Goal: Task Accomplishment & Management: Manage account settings

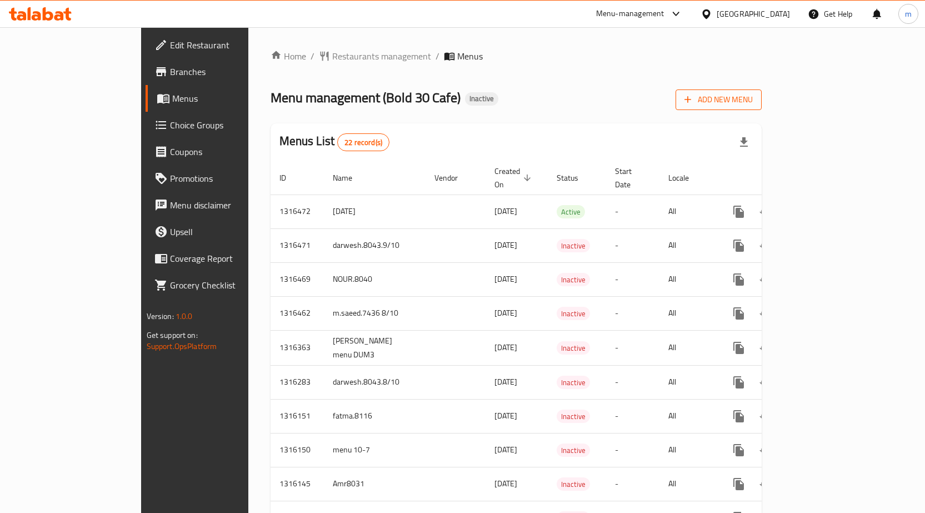
click at [753, 98] on span "Add New Menu" at bounding box center [719, 100] width 68 height 14
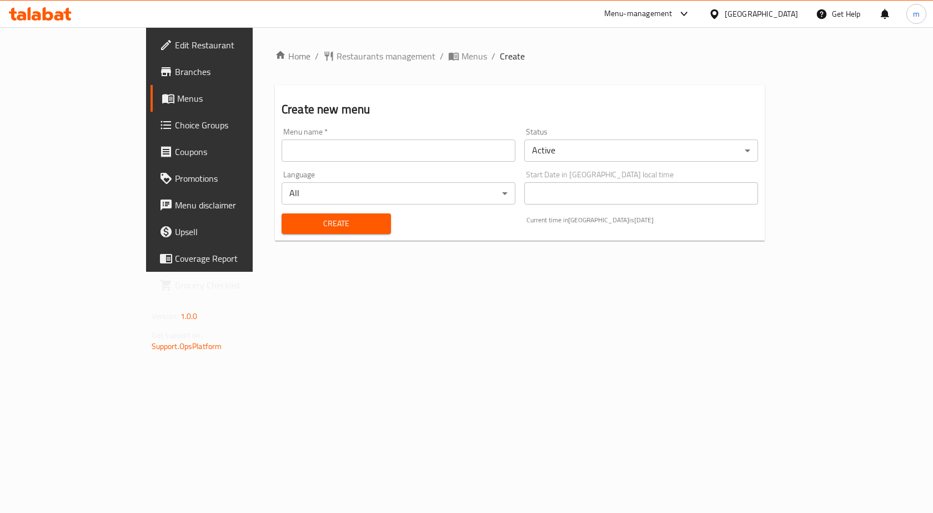
click at [439, 152] on input "text" at bounding box center [399, 150] width 234 height 22
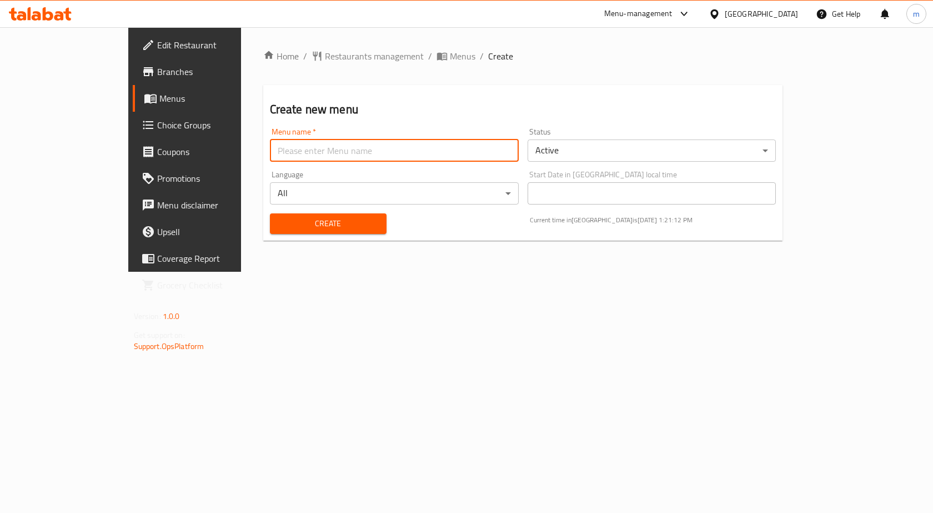
type input "Ashraf8042"
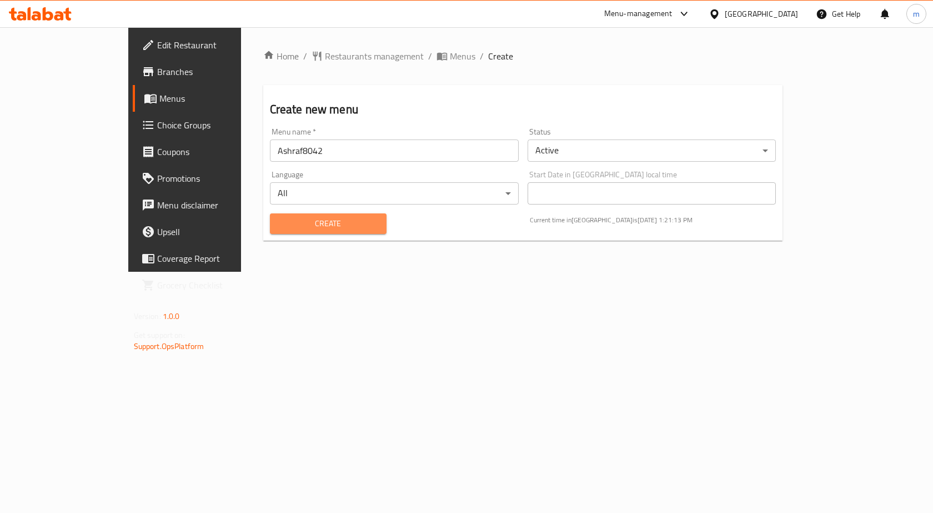
click at [287, 221] on span "Create" at bounding box center [328, 224] width 99 height 14
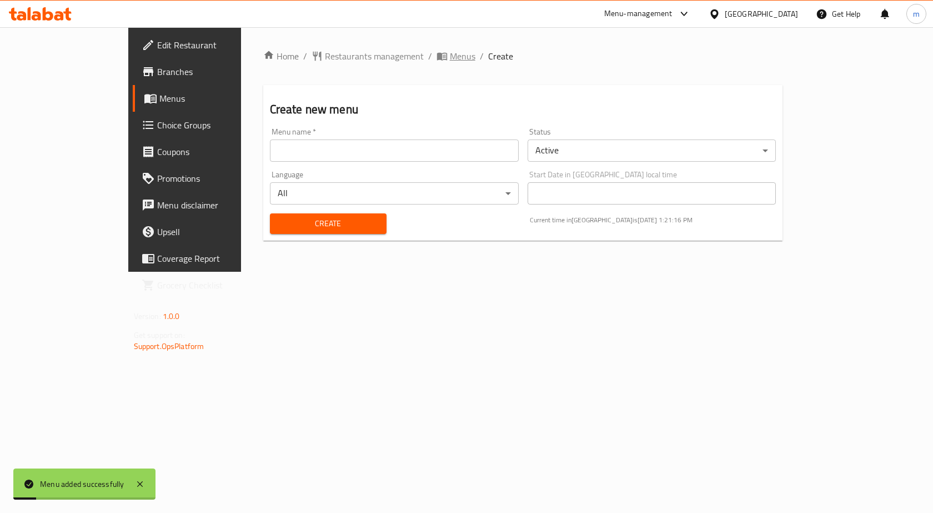
click at [450, 54] on span "Menus" at bounding box center [463, 55] width 26 height 13
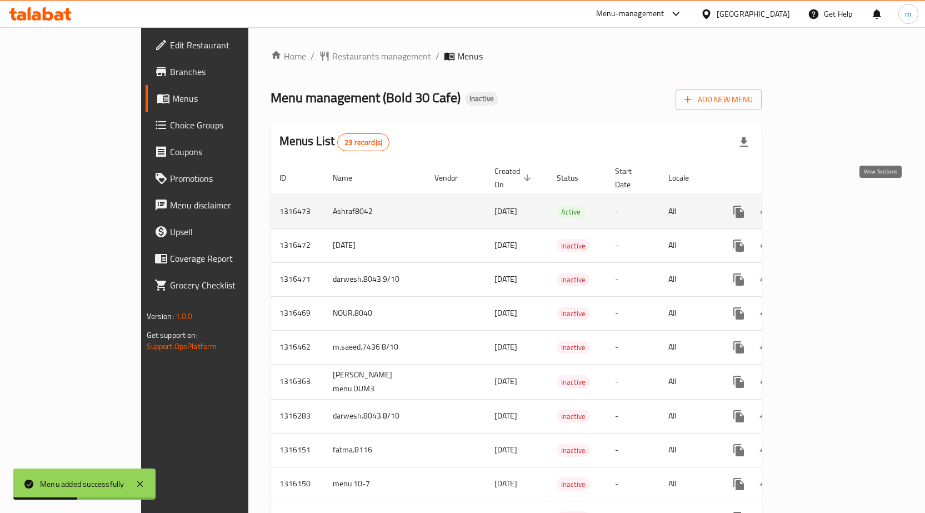
click at [826, 205] on icon "enhanced table" at bounding box center [818, 211] width 13 height 13
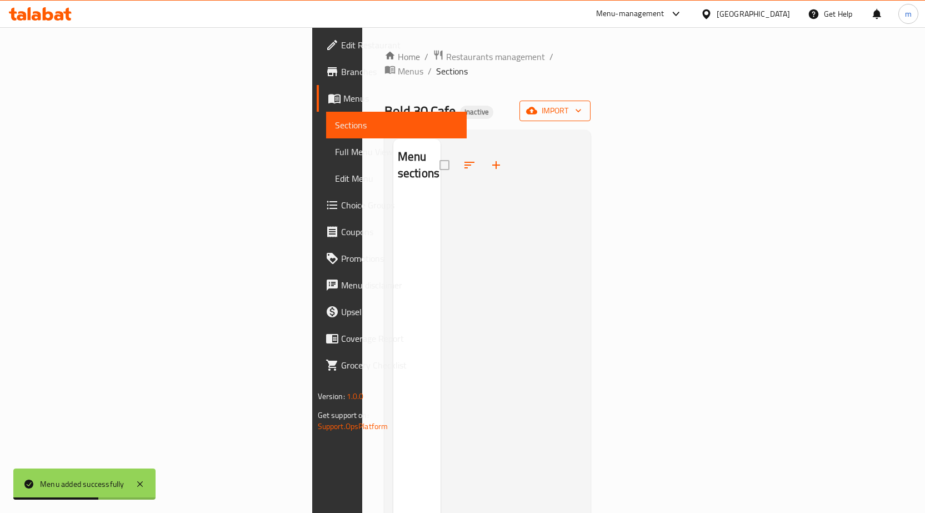
click at [582, 104] on span "import" at bounding box center [554, 111] width 53 height 14
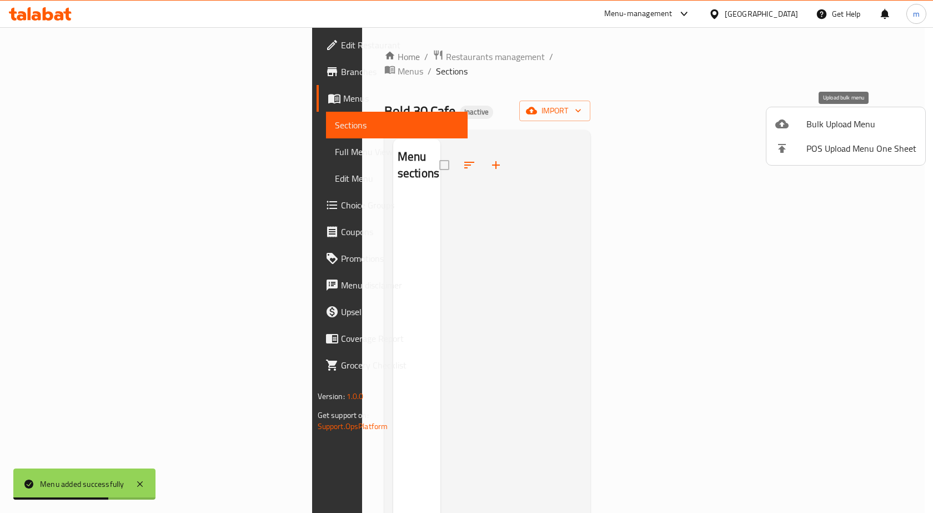
click at [846, 124] on span "Bulk Upload Menu" at bounding box center [862, 123] width 110 height 13
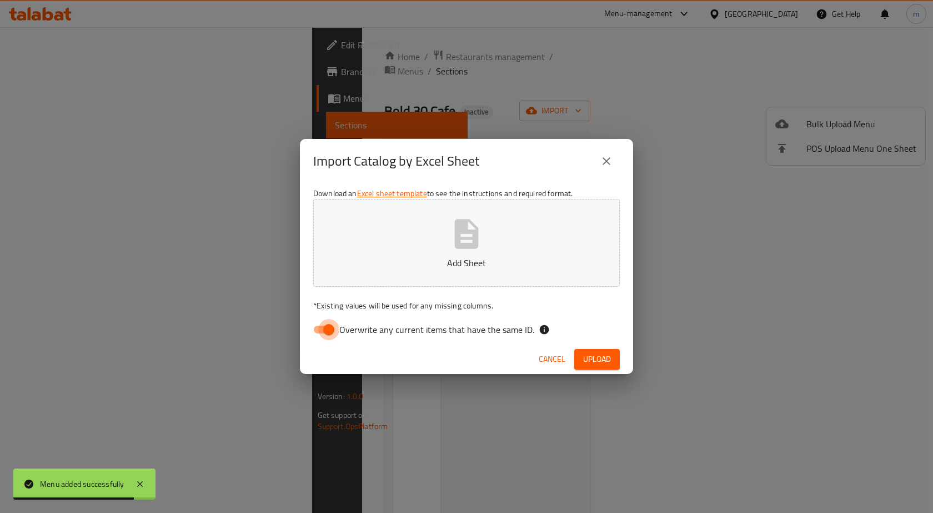
click at [333, 329] on input "Overwrite any current items that have the same ID." at bounding box center [328, 329] width 63 height 21
checkbox input "false"
click at [400, 262] on p "Add Sheet" at bounding box center [467, 262] width 272 height 13
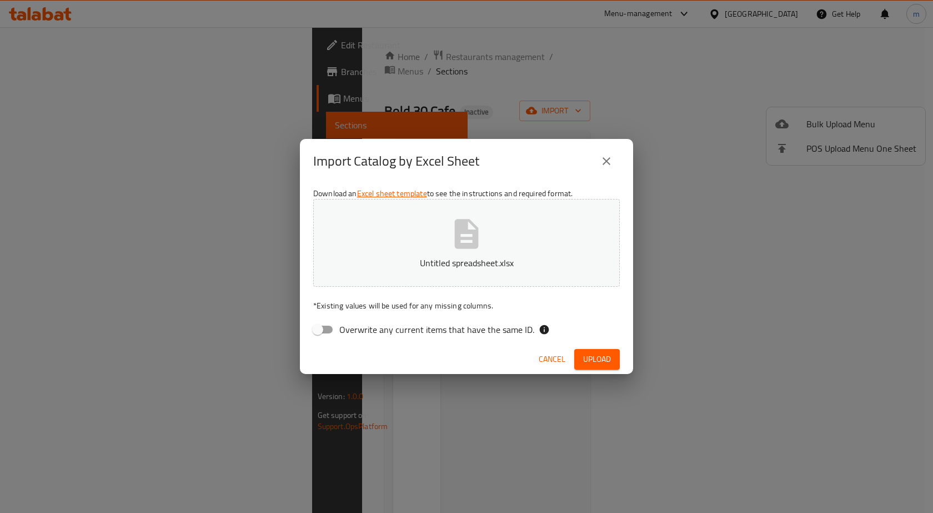
click at [606, 357] on span "Upload" at bounding box center [597, 359] width 28 height 14
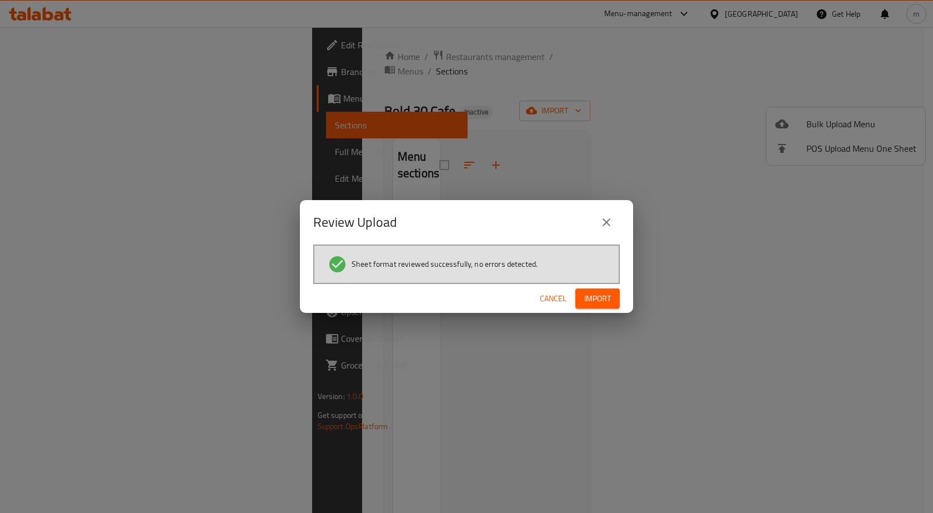
click at [597, 299] on span "Import" at bounding box center [597, 299] width 27 height 14
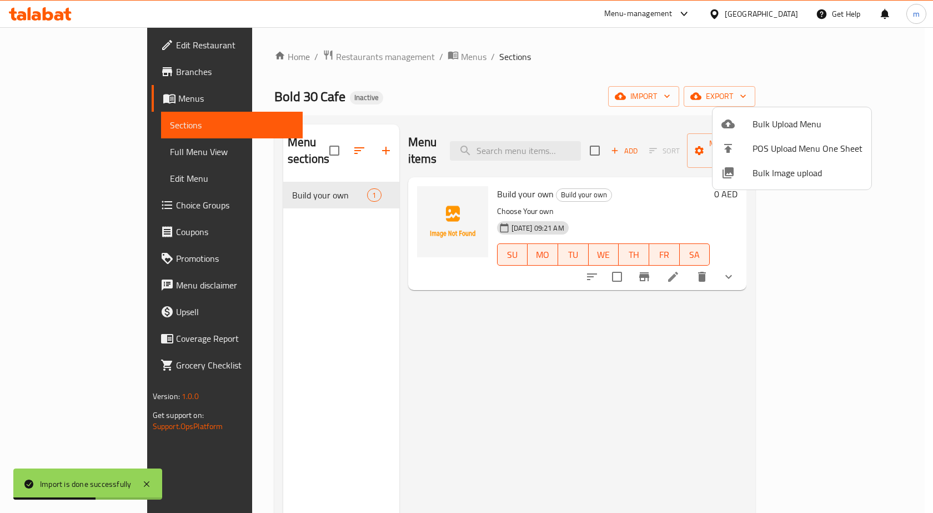
click at [64, 150] on div at bounding box center [466, 256] width 933 height 513
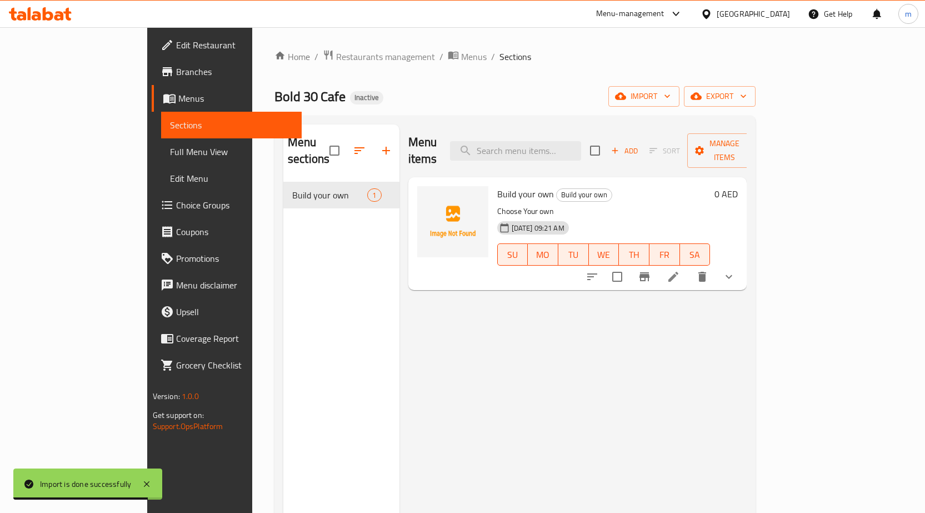
click at [170, 153] on span "Full Menu View" at bounding box center [231, 151] width 123 height 13
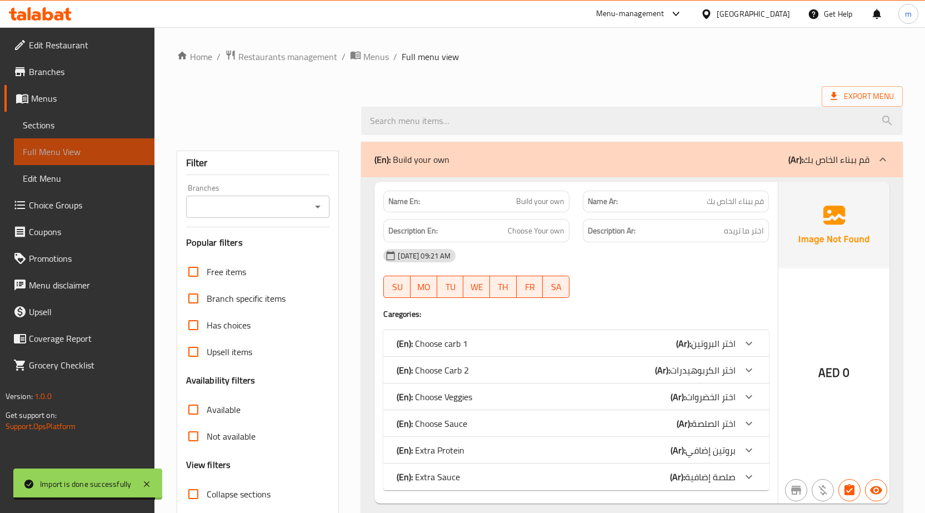
click at [106, 153] on span "Full Menu View" at bounding box center [84, 151] width 123 height 13
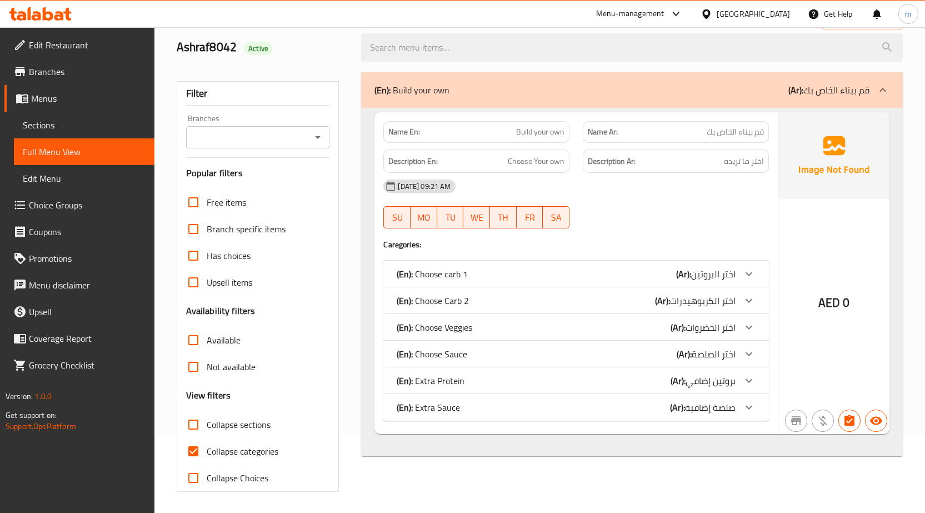
scroll to position [78, 0]
click at [197, 449] on input "Collapse categories" at bounding box center [193, 450] width 27 height 27
checkbox input "false"
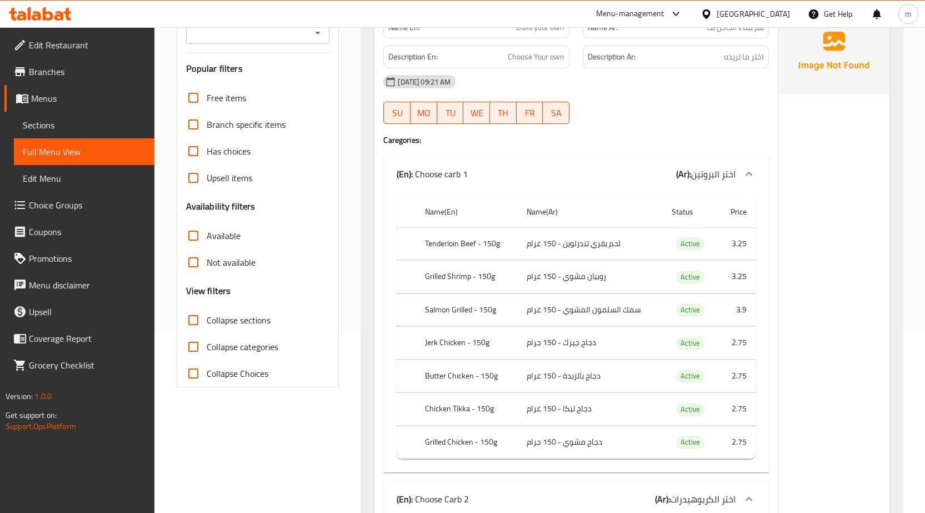
scroll to position [181, 0]
click at [731, 175] on span "اختر البروتين" at bounding box center [713, 174] width 44 height 17
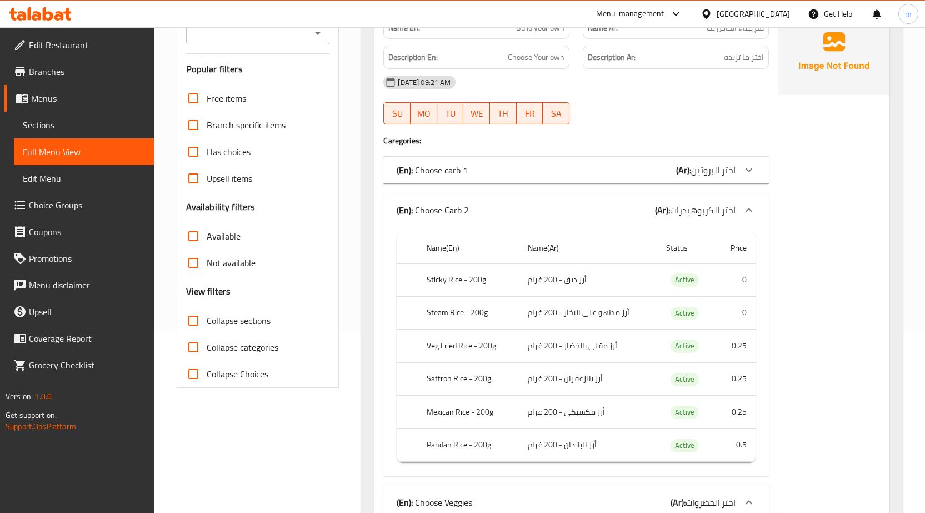
click at [731, 175] on span "اختر البروتين" at bounding box center [713, 170] width 44 height 17
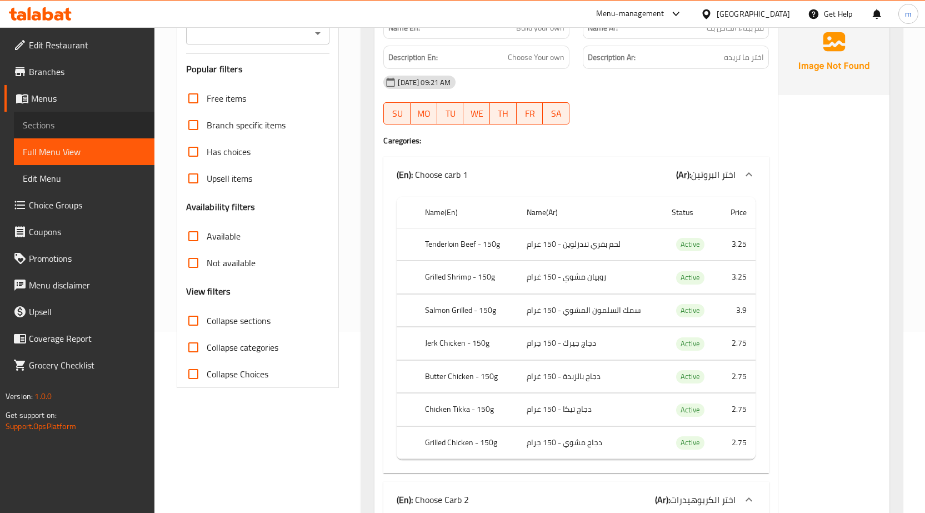
click at [56, 121] on span "Sections" at bounding box center [84, 124] width 123 height 13
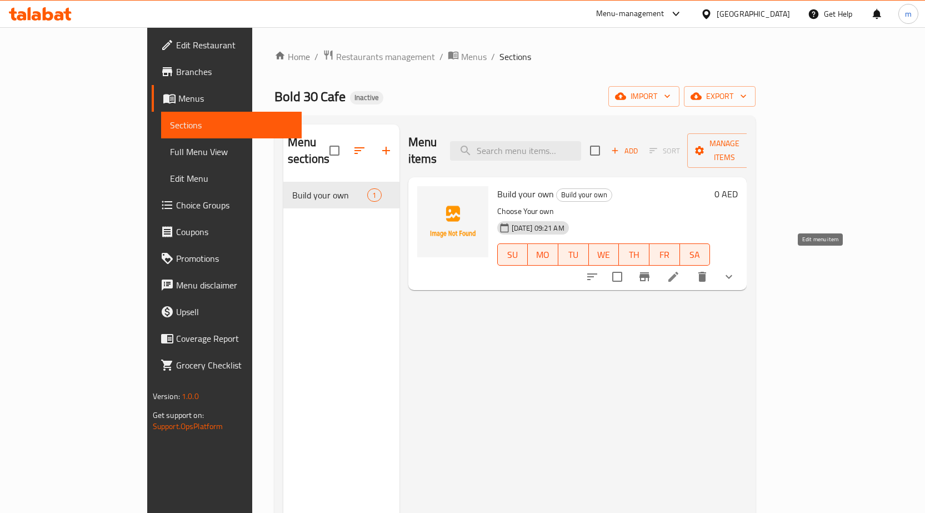
click at [678, 272] on icon at bounding box center [673, 277] width 10 height 10
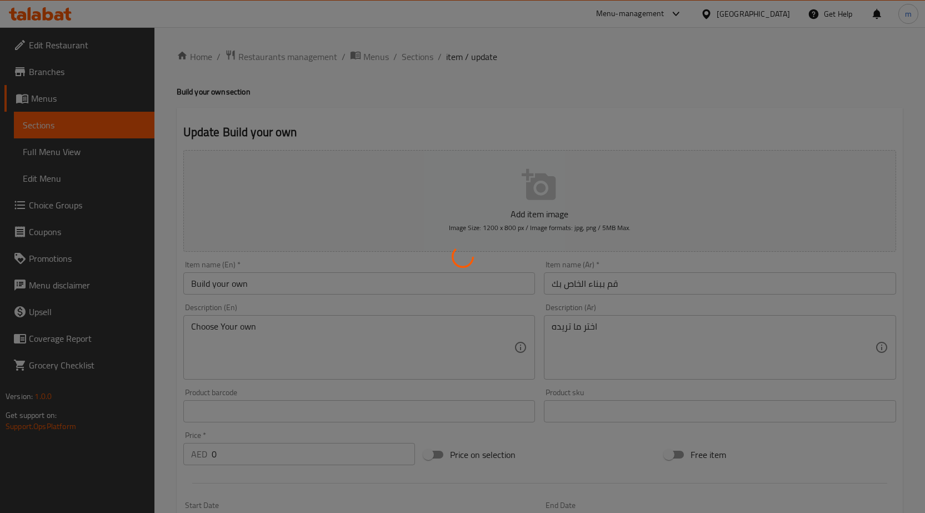
type input "اختر البروتين"
type input "1"
type input "اختر الكربوهيدرات"
type input "0"
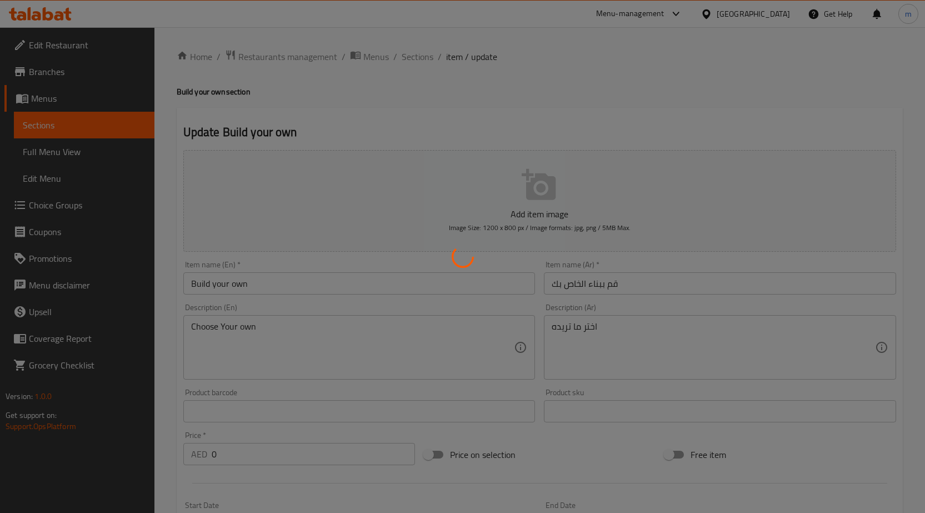
type input "1"
type input "اختر الخضروات"
type input "0"
type input "10"
type input "اختر الصلصة"
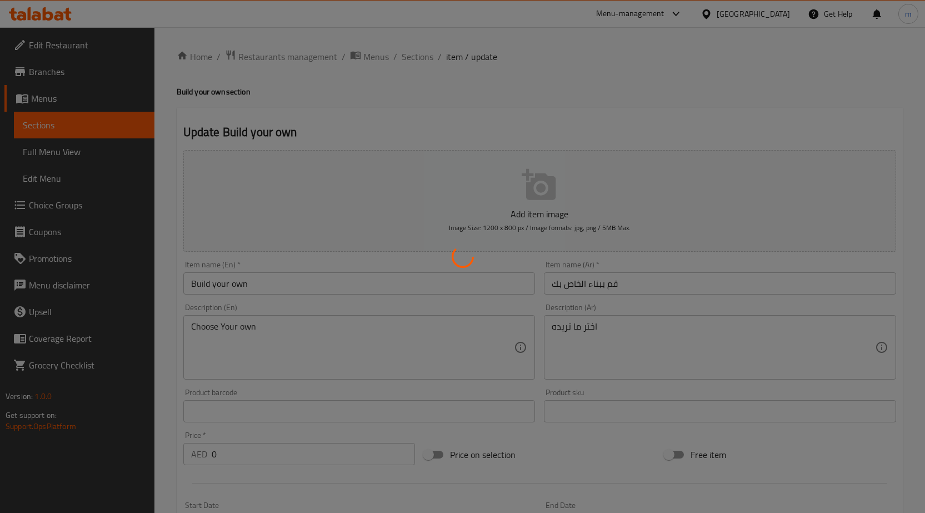
type input "0"
type input "1"
type input "بروتين إضافي"
type input "0"
type input "10"
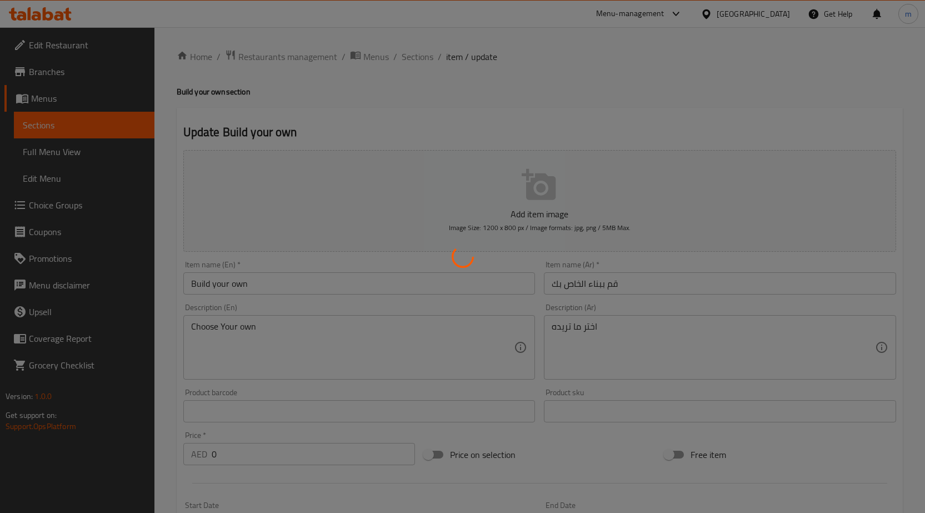
type input "صلصة إضافية"
type input "0"
type input "10"
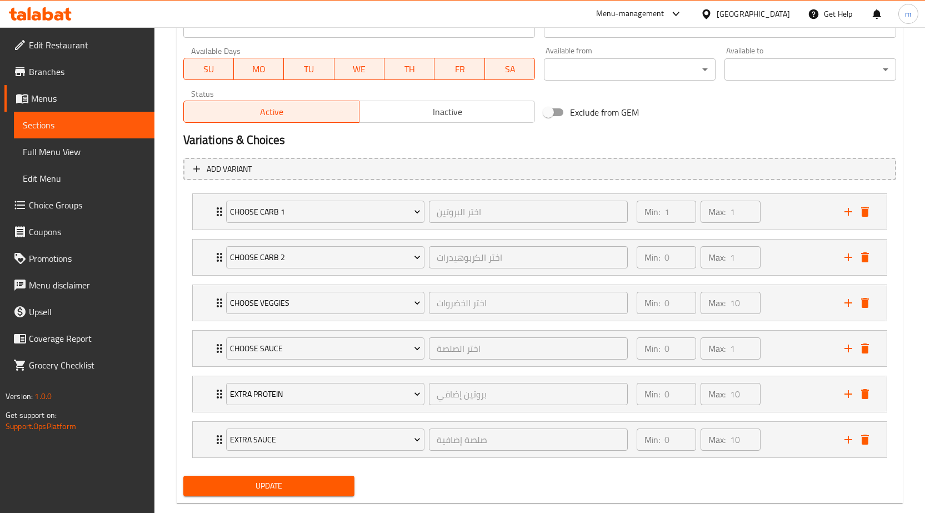
scroll to position [500, 0]
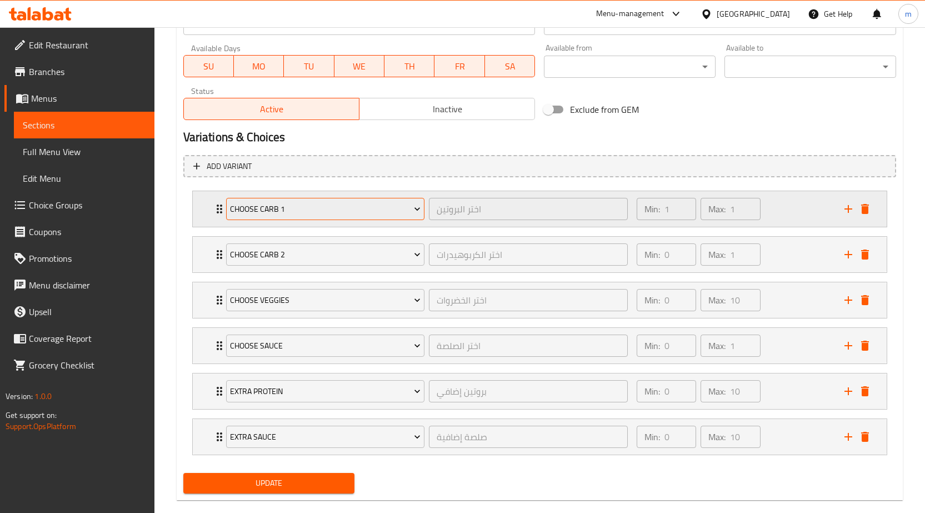
click at [360, 213] on span "Choose carb 1" at bounding box center [325, 209] width 191 height 14
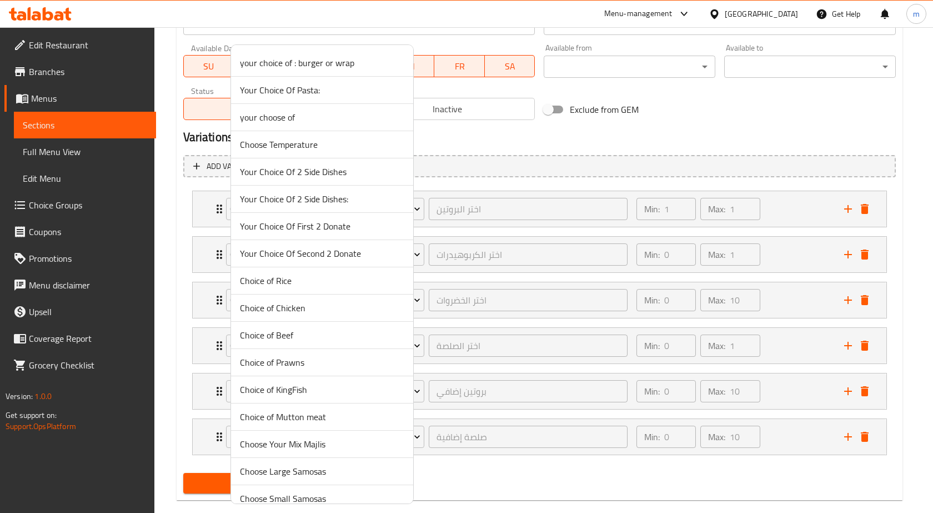
click at [464, 183] on div at bounding box center [466, 256] width 933 height 513
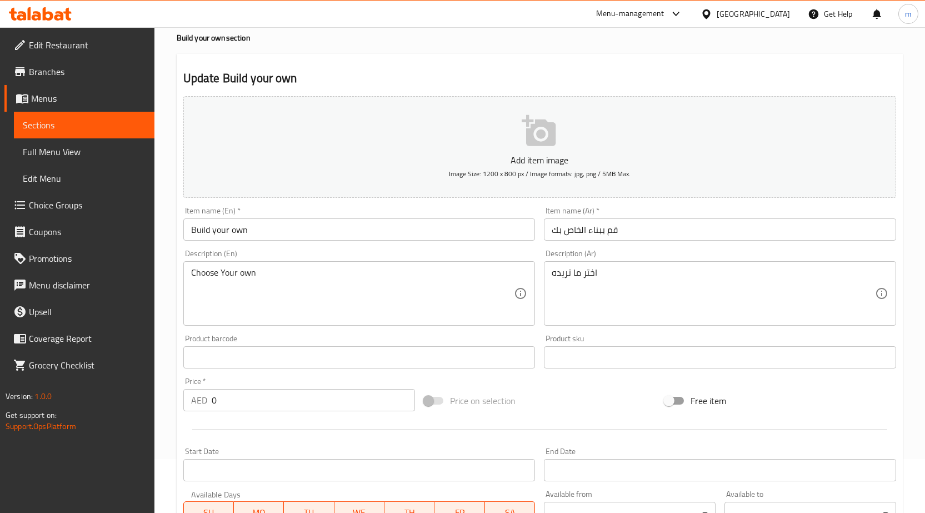
scroll to position [0, 0]
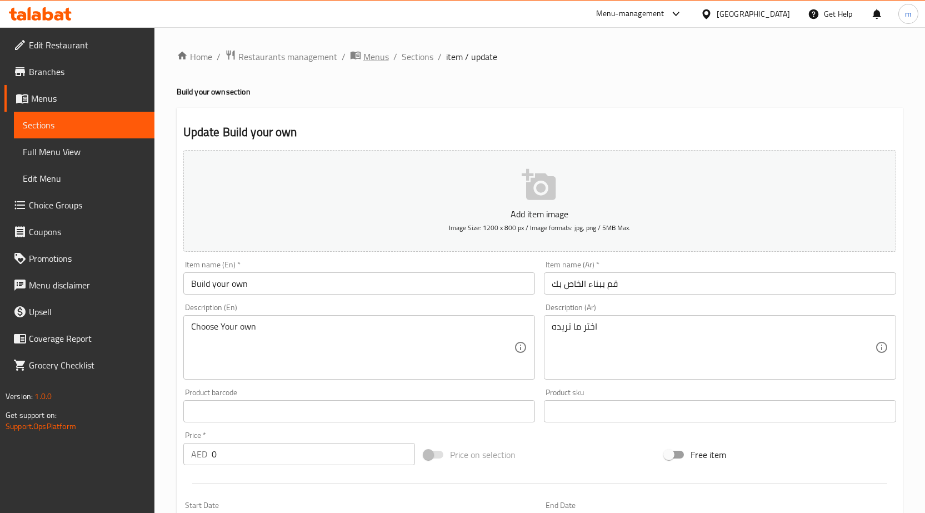
click at [372, 56] on span "Menus" at bounding box center [376, 56] width 26 height 13
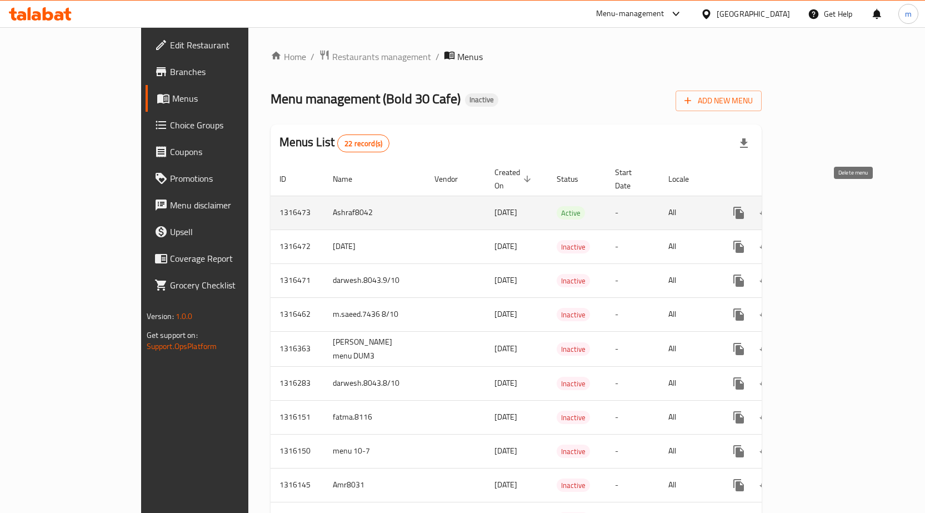
click at [796, 208] on icon "enhanced table" at bounding box center [792, 213] width 8 height 10
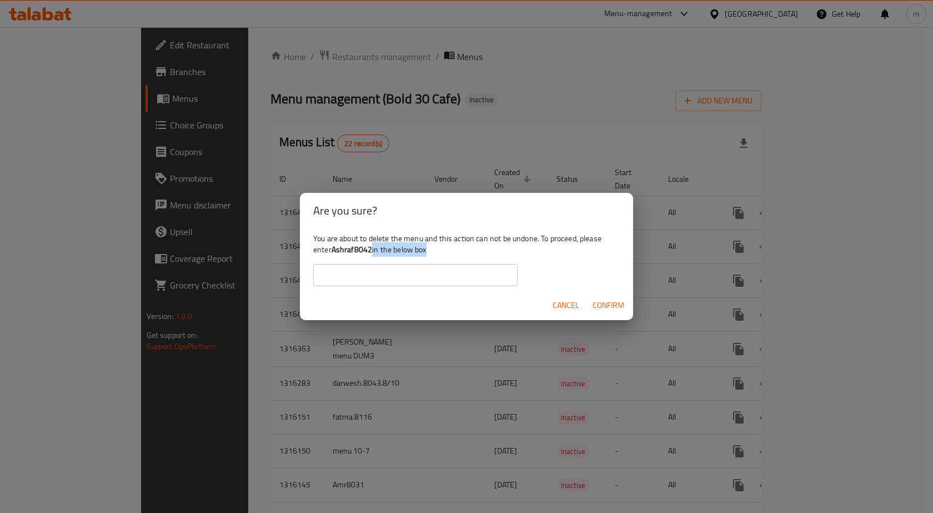
drag, startPoint x: 371, startPoint y: 251, endPoint x: 337, endPoint y: 258, distance: 34.7
click at [337, 258] on div "You are about to delete the menu and this action can not be undone. To proceed,…" at bounding box center [466, 259] width 333 height 62
drag, startPoint x: 349, startPoint y: 255, endPoint x: 361, endPoint y: 253, distance: 12.4
click at [349, 255] on b "Ashraf8042" at bounding box center [352, 249] width 41 height 14
drag, startPoint x: 369, startPoint y: 249, endPoint x: 344, endPoint y: 252, distance: 25.2
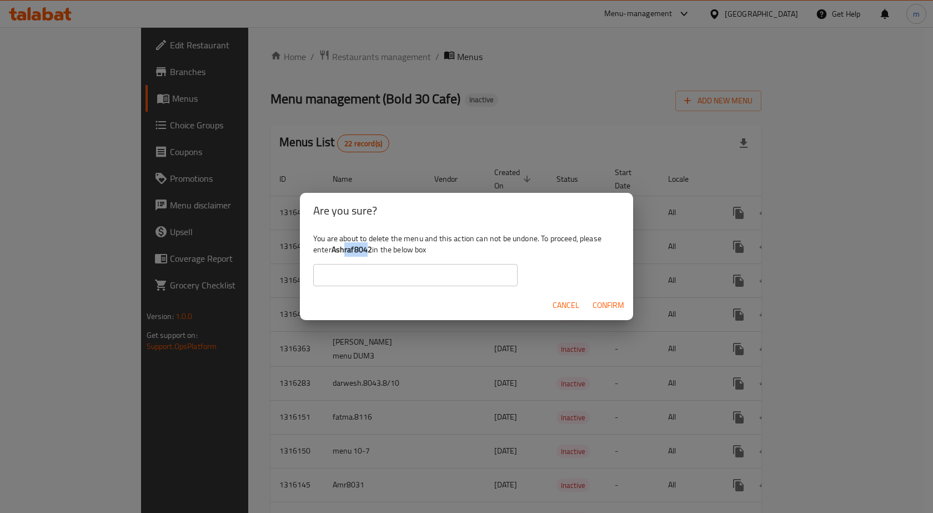
click at [344, 252] on b "Ashraf8042" at bounding box center [352, 249] width 41 height 14
click at [335, 251] on b "Ashraf8042" at bounding box center [352, 249] width 41 height 14
drag, startPoint x: 332, startPoint y: 256, endPoint x: 325, endPoint y: 258, distance: 7.0
click at [332, 256] on div "You are about to delete the menu and this action can not be undone. To proceed,…" at bounding box center [466, 259] width 333 height 62
click at [324, 258] on div "You are about to delete the menu and this action can not be undone. To proceed,…" at bounding box center [466, 259] width 333 height 62
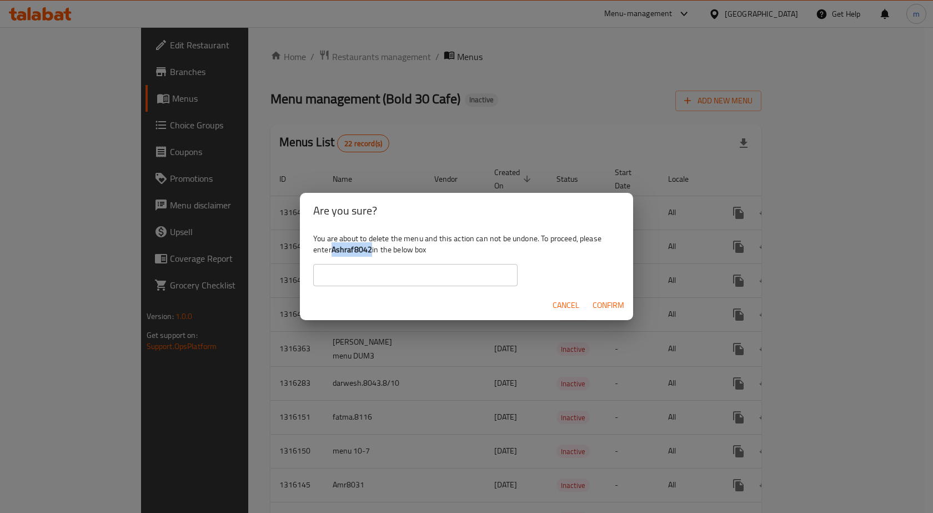
drag, startPoint x: 332, startPoint y: 249, endPoint x: 371, endPoint y: 252, distance: 38.4
click at [371, 252] on div "You are about to delete the menu and this action can not be undone. To proceed,…" at bounding box center [466, 259] width 333 height 62
copy b "Ashraf804"
click at [354, 280] on input "text" at bounding box center [415, 275] width 204 height 22
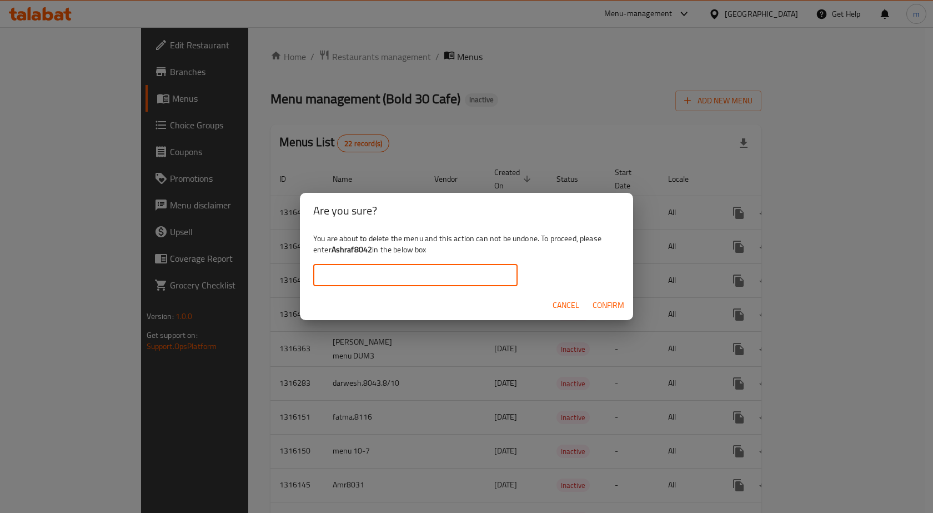
paste input "Ashraf804"
click at [616, 300] on span "Confirm" at bounding box center [609, 305] width 32 height 14
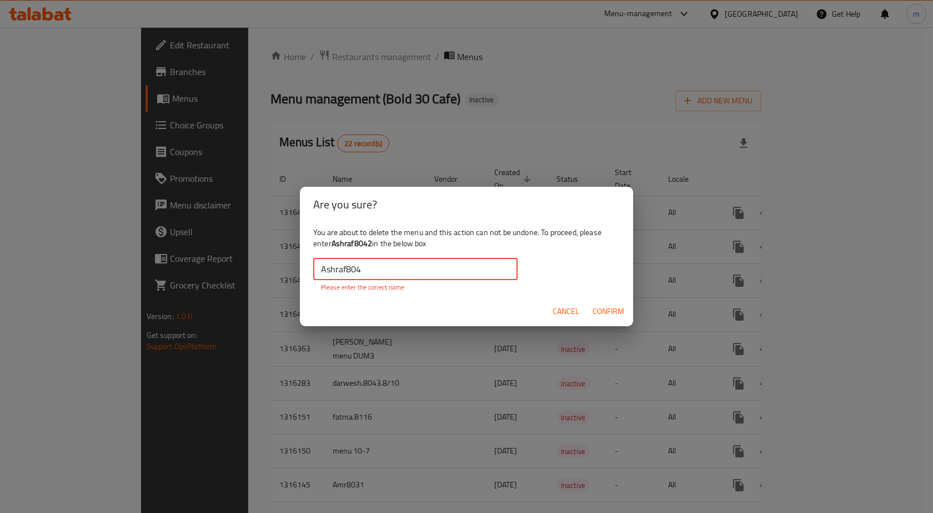
click at [371, 273] on input "Ashraf804" at bounding box center [415, 269] width 204 height 22
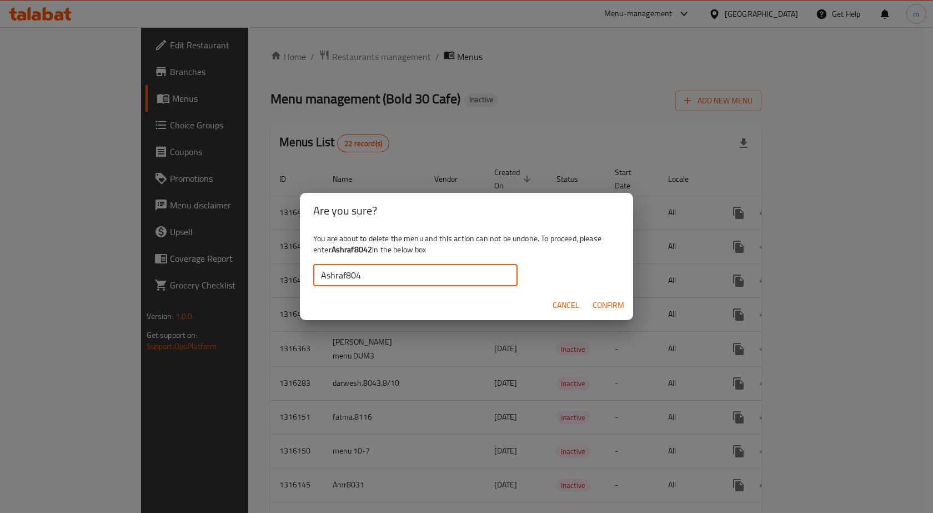
click at [614, 302] on span "Confirm" at bounding box center [609, 305] width 32 height 14
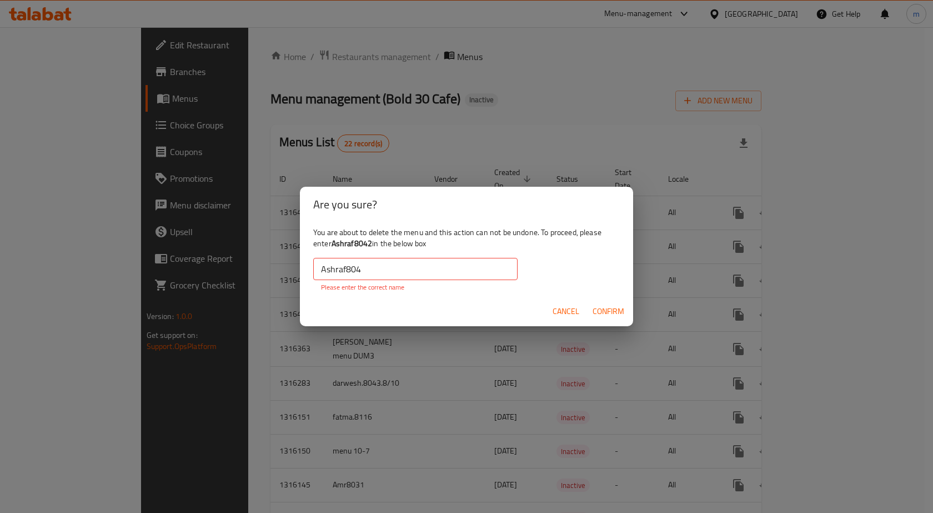
click at [397, 268] on input "Ashraf804" at bounding box center [415, 269] width 204 height 22
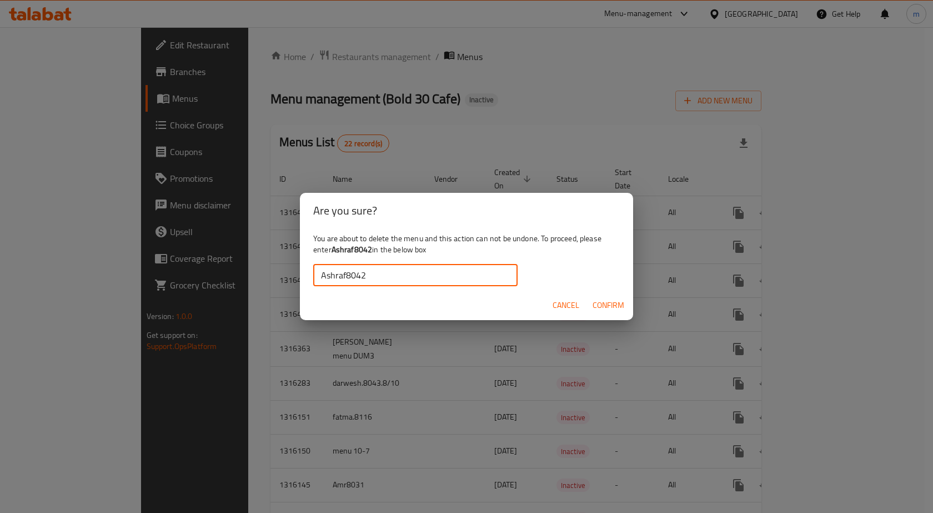
type input "Ashraf8042"
click at [617, 302] on span "Confirm" at bounding box center [609, 305] width 32 height 14
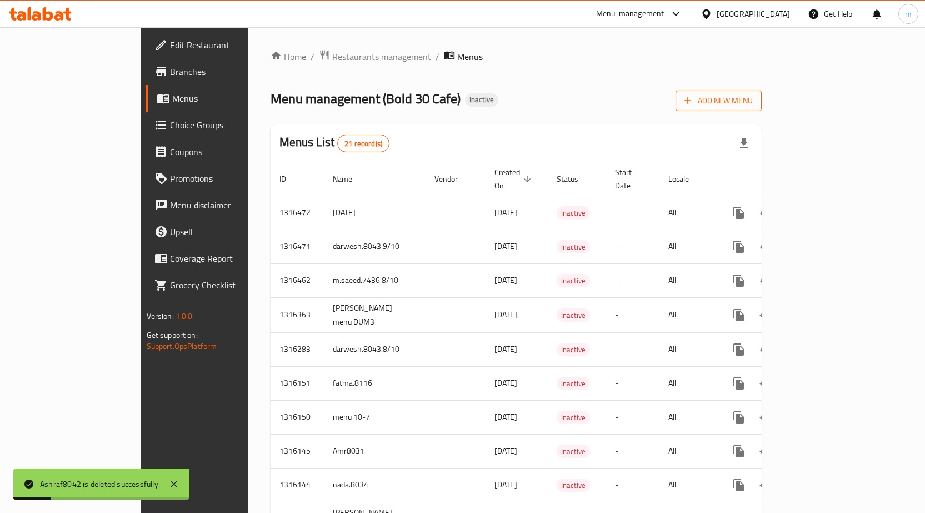
click at [753, 101] on span "Add New Menu" at bounding box center [719, 101] width 68 height 14
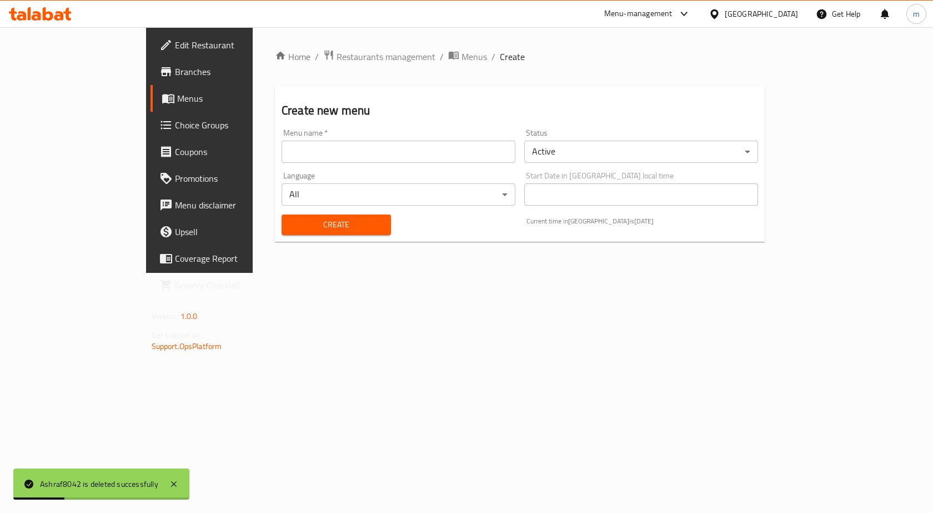
click at [379, 155] on input "text" at bounding box center [399, 152] width 234 height 22
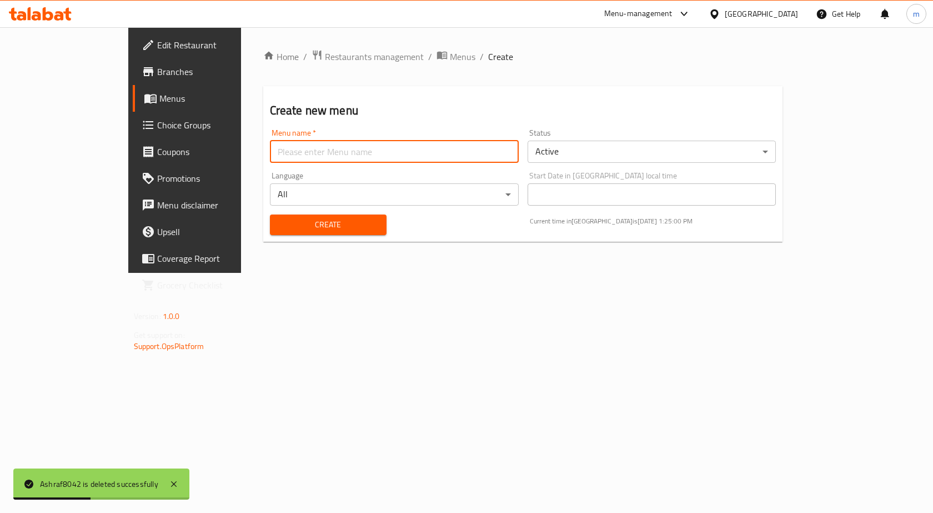
type input "Ashraf8042"
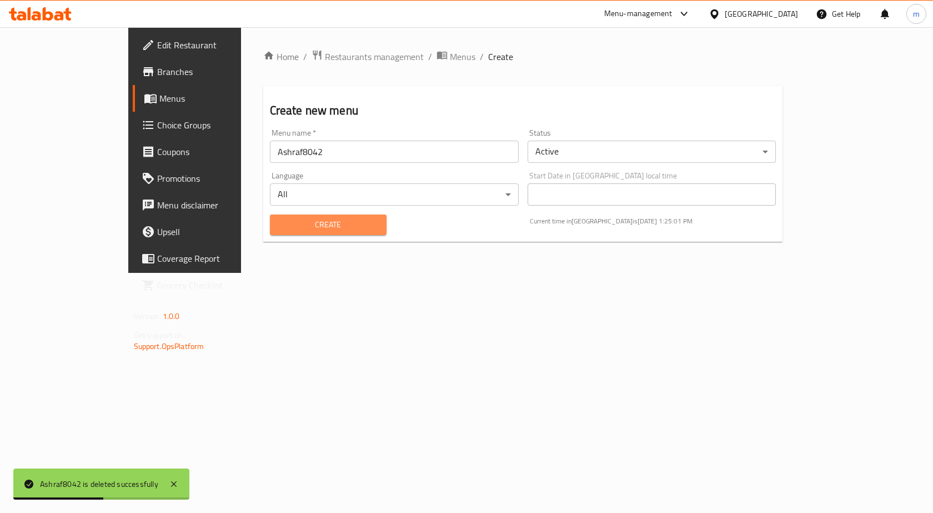
click at [293, 219] on span "Create" at bounding box center [328, 225] width 99 height 14
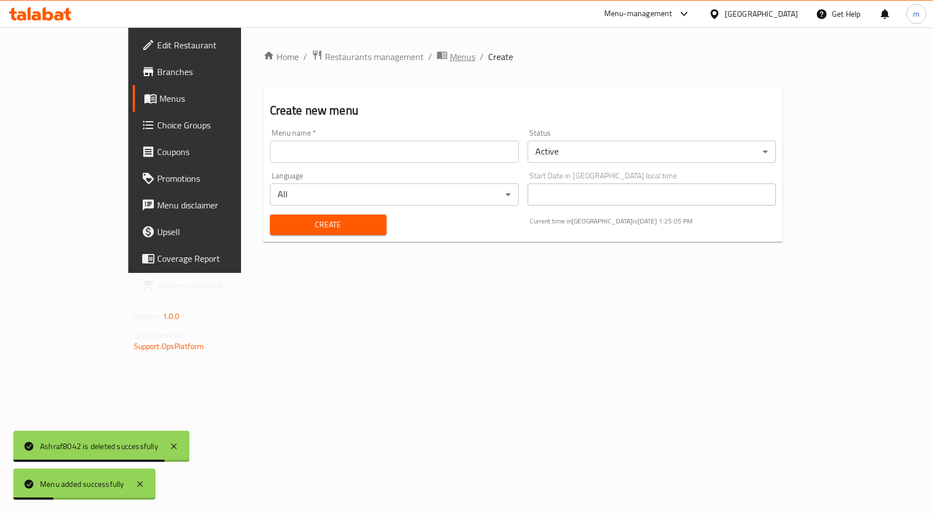
click at [450, 55] on span "Menus" at bounding box center [463, 56] width 26 height 13
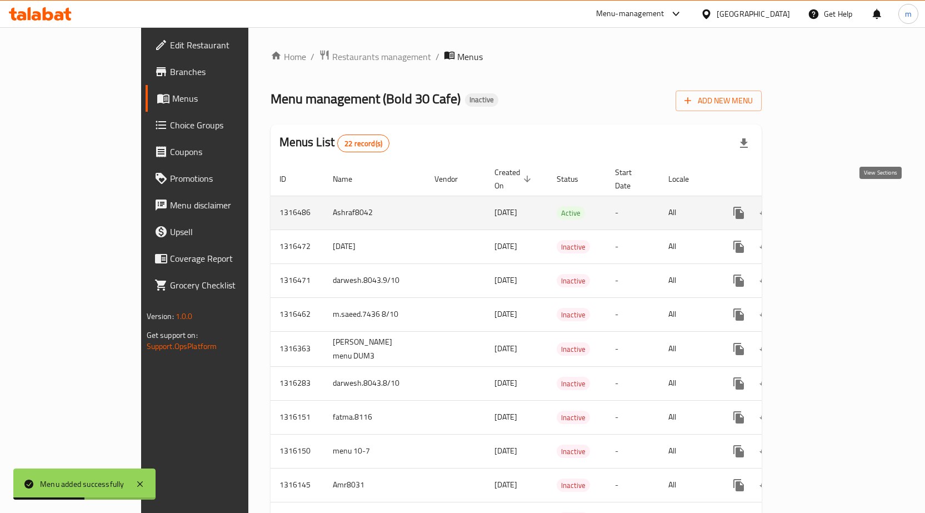
click at [826, 206] on icon "enhanced table" at bounding box center [818, 212] width 13 height 13
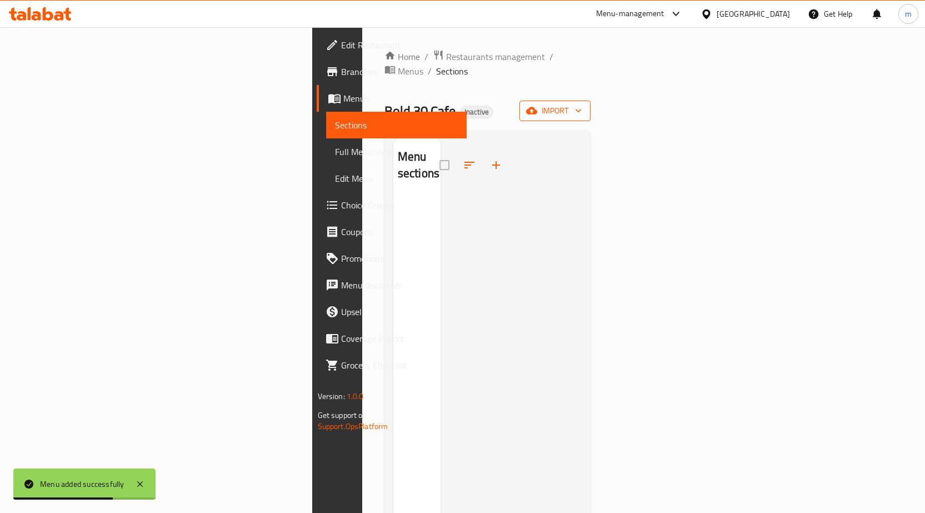
click at [584, 105] on icon "button" at bounding box center [578, 110] width 11 height 11
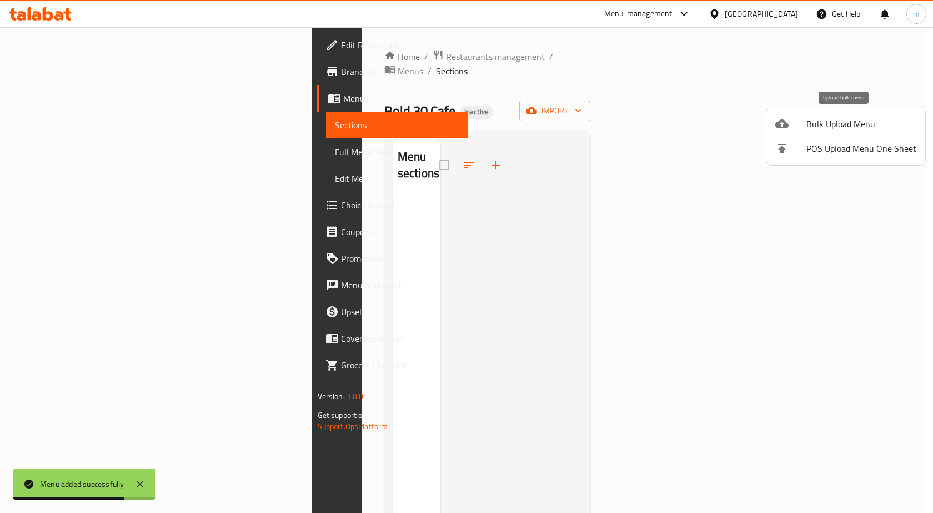
click at [864, 123] on span "Bulk Upload Menu" at bounding box center [862, 123] width 110 height 13
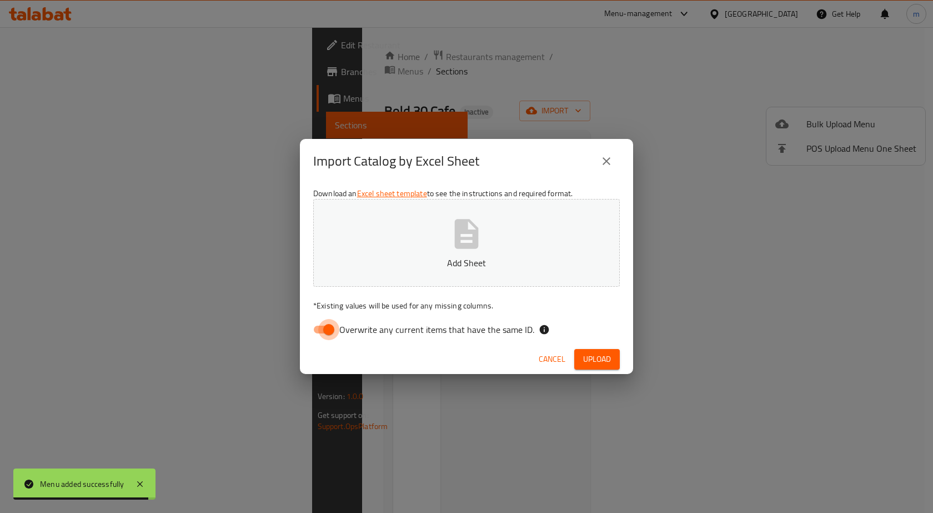
drag, startPoint x: 322, startPoint y: 329, endPoint x: 359, endPoint y: 291, distance: 53.0
click at [323, 328] on input "Overwrite any current items that have the same ID." at bounding box center [328, 329] width 63 height 21
checkbox input "false"
click at [409, 248] on button "Add Sheet" at bounding box center [466, 243] width 307 height 88
click at [585, 353] on span "Upload" at bounding box center [597, 359] width 28 height 14
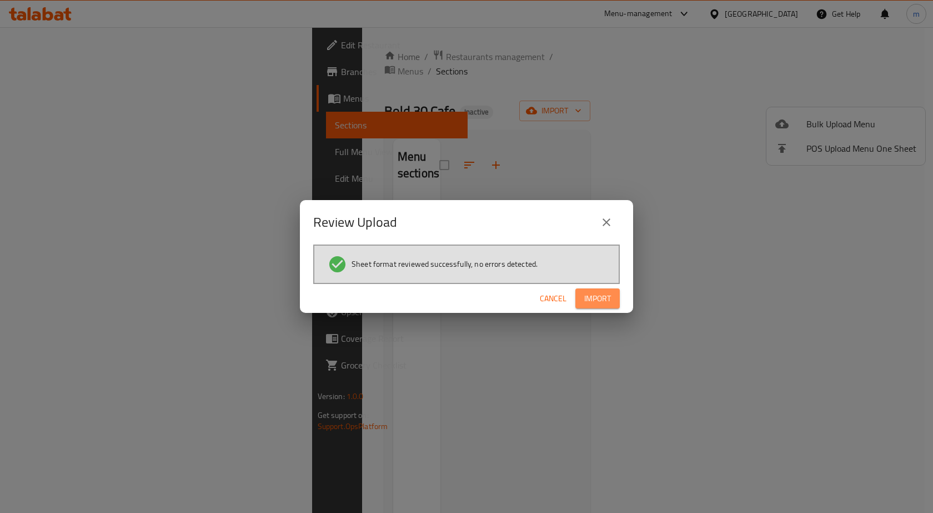
click at [591, 302] on span "Import" at bounding box center [597, 299] width 27 height 14
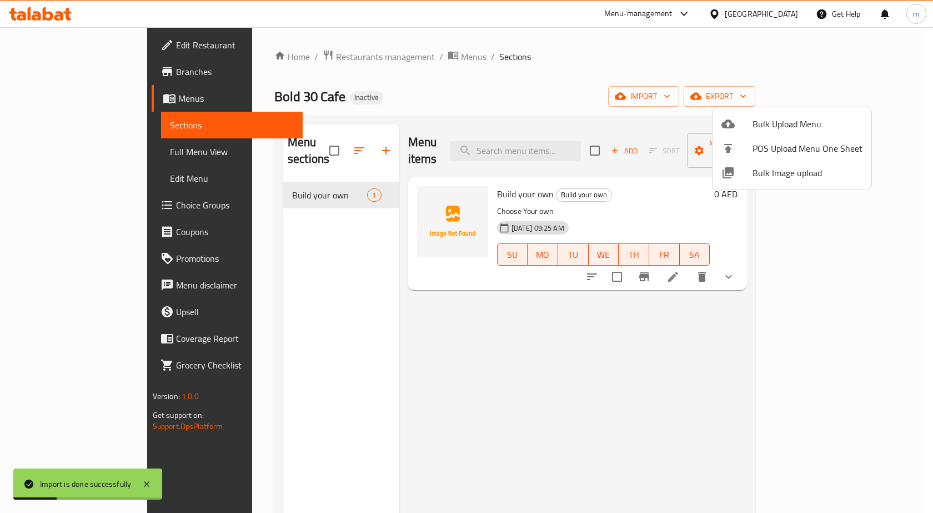
click at [72, 146] on div at bounding box center [466, 256] width 933 height 513
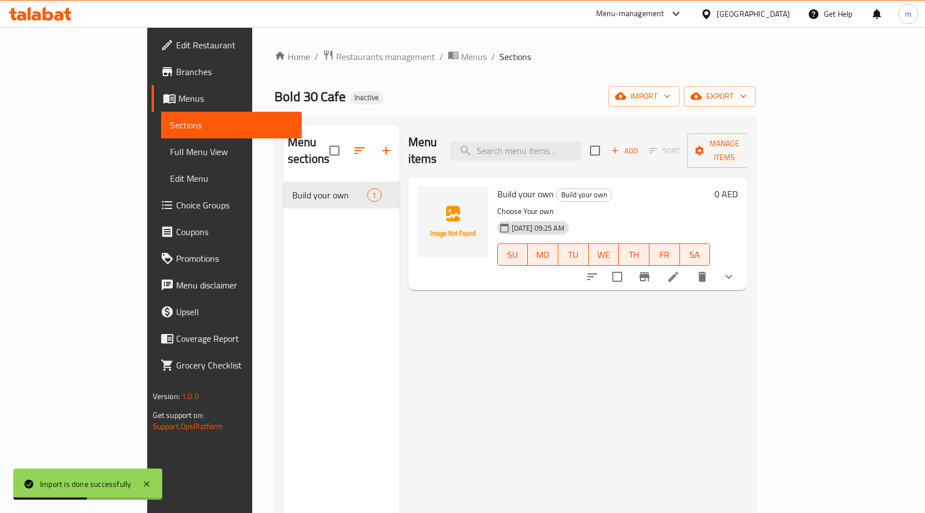
click at [170, 151] on span "Full Menu View" at bounding box center [231, 151] width 123 height 13
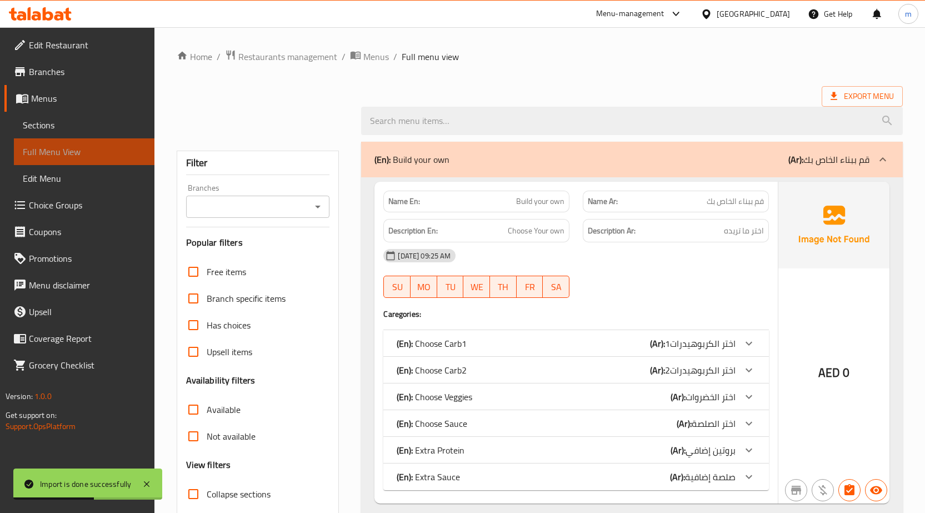
click at [73, 151] on span "Full Menu View" at bounding box center [84, 151] width 123 height 13
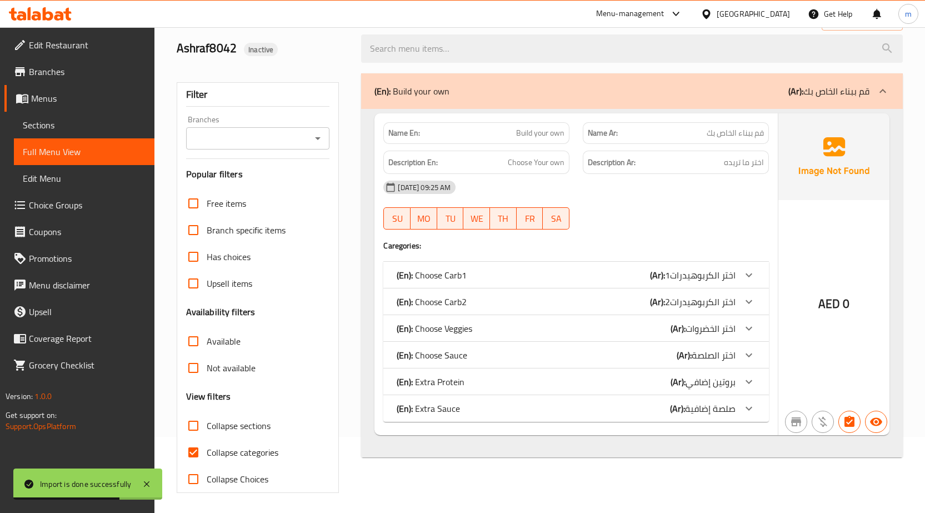
scroll to position [78, 0]
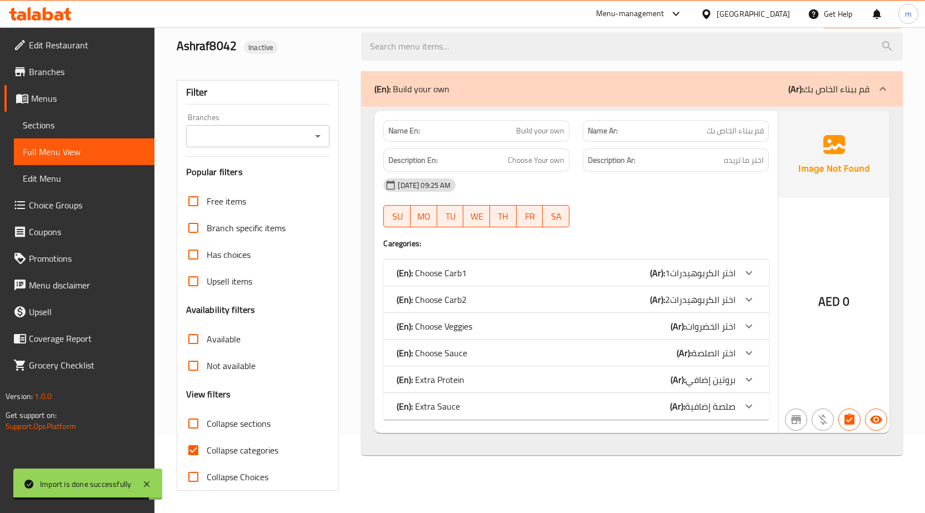
click at [194, 447] on input "Collapse categories" at bounding box center [193, 450] width 27 height 27
checkbox input "false"
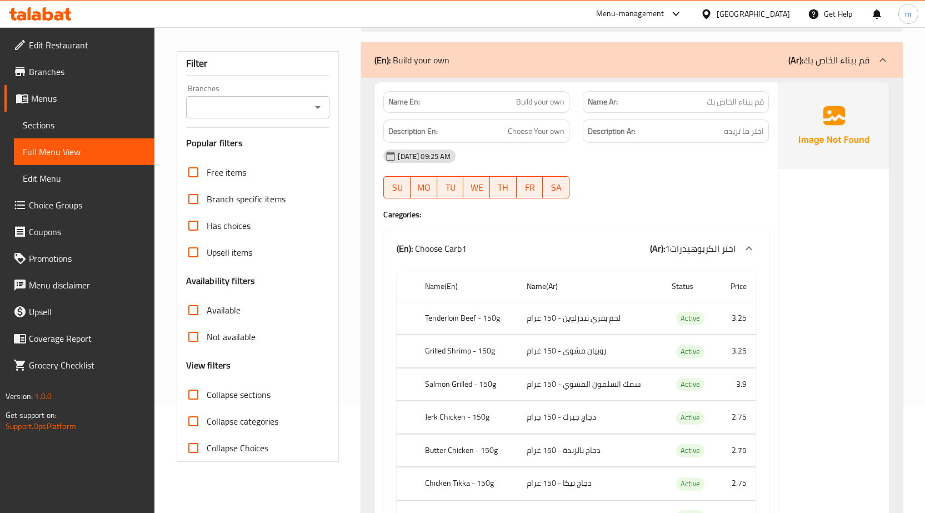
scroll to position [0, 0]
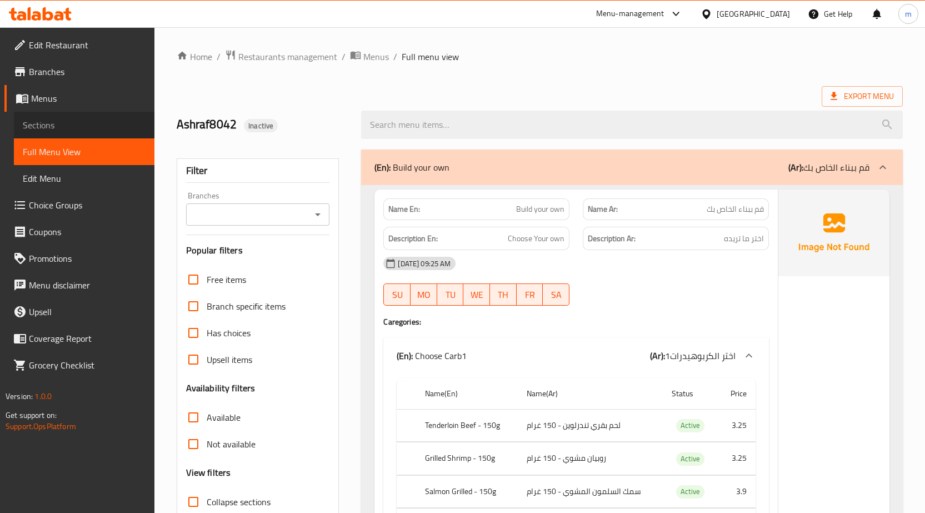
click at [57, 121] on span "Sections" at bounding box center [84, 124] width 123 height 13
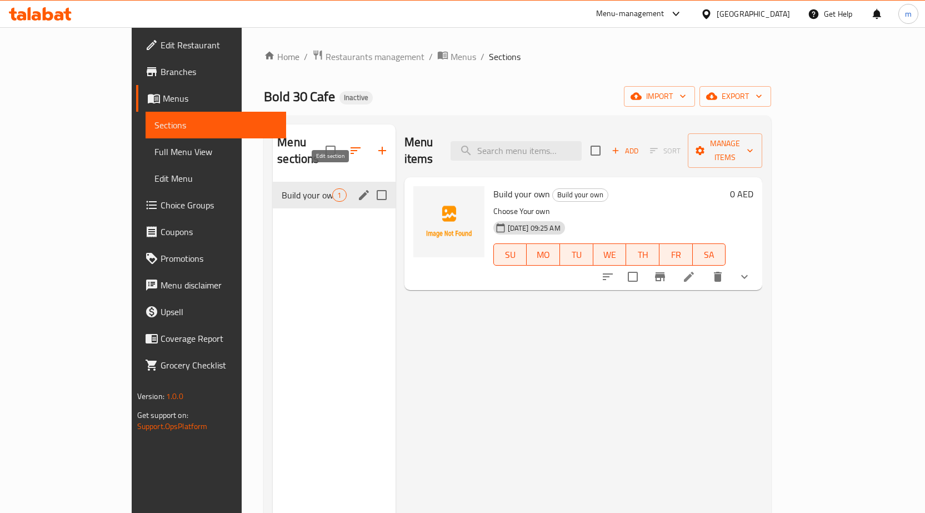
click at [357, 188] on icon "edit" at bounding box center [363, 194] width 13 height 13
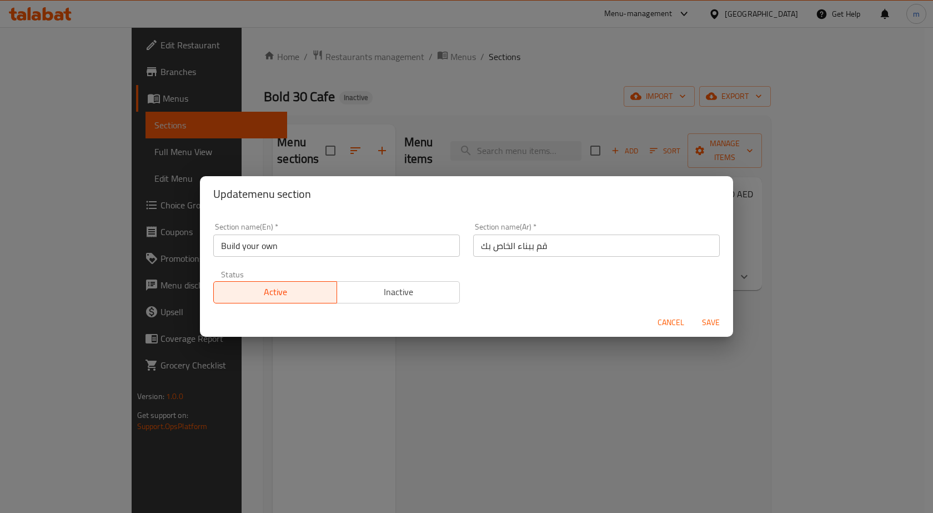
click at [387, 295] on span "Inactive" at bounding box center [399, 292] width 114 height 16
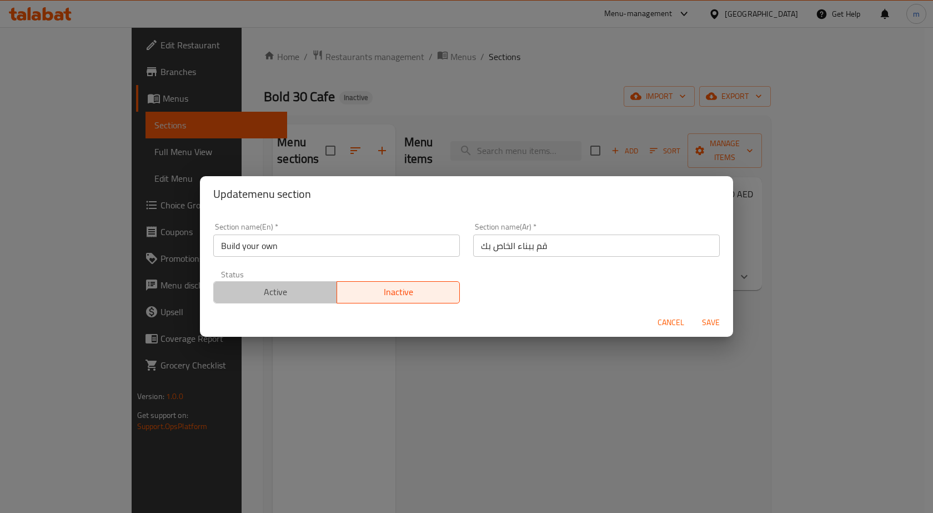
click at [312, 289] on span "Active" at bounding box center [275, 292] width 114 height 16
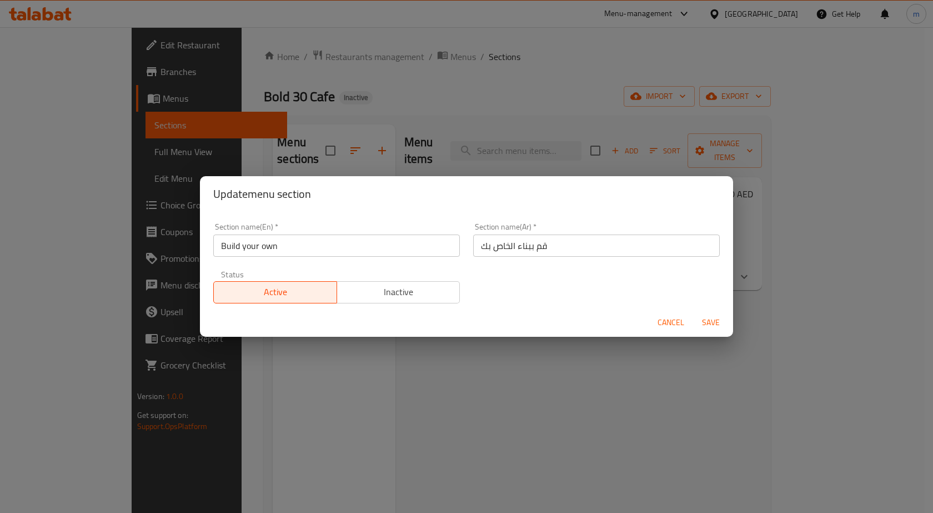
click at [662, 322] on span "Cancel" at bounding box center [671, 323] width 27 height 14
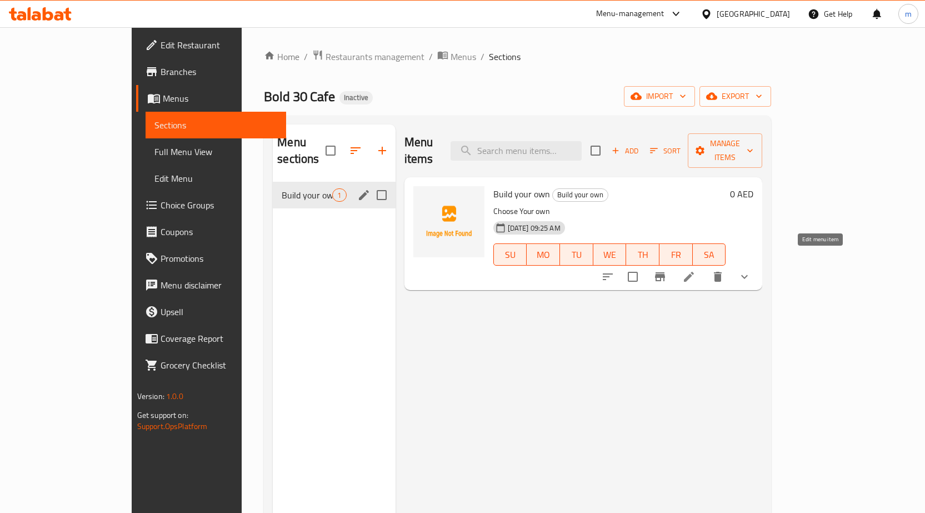
click at [694, 272] on icon at bounding box center [689, 277] width 10 height 10
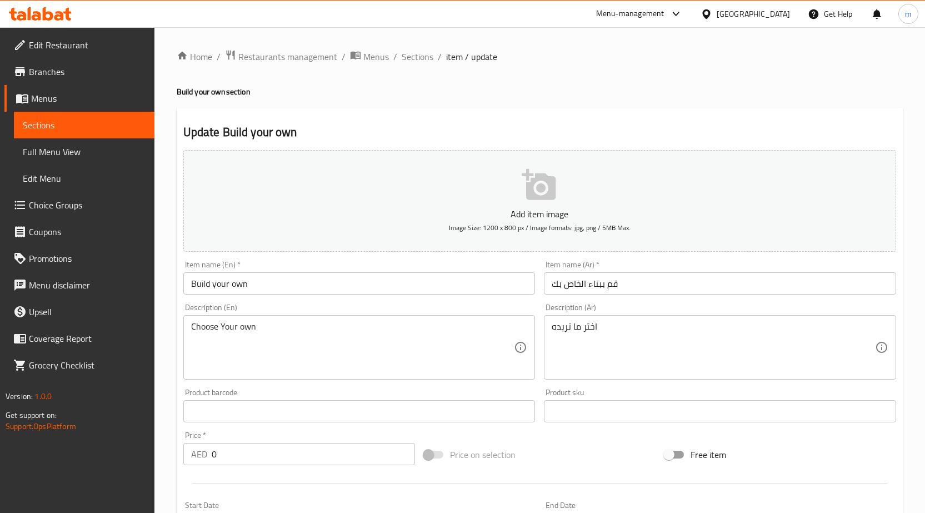
type input "اختر الكربوهيدرات1"
type input "1"
type input "اختر الكربوهيدرات2"
type input "0"
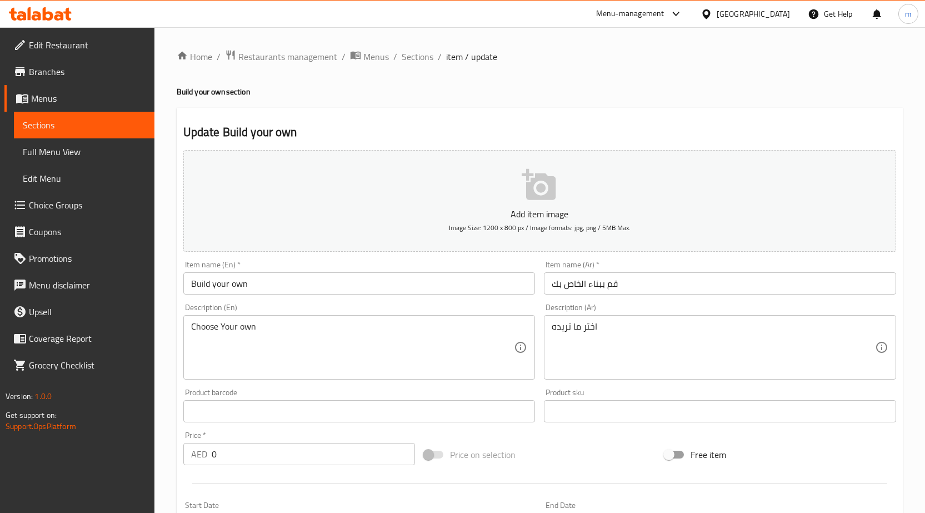
type input "1"
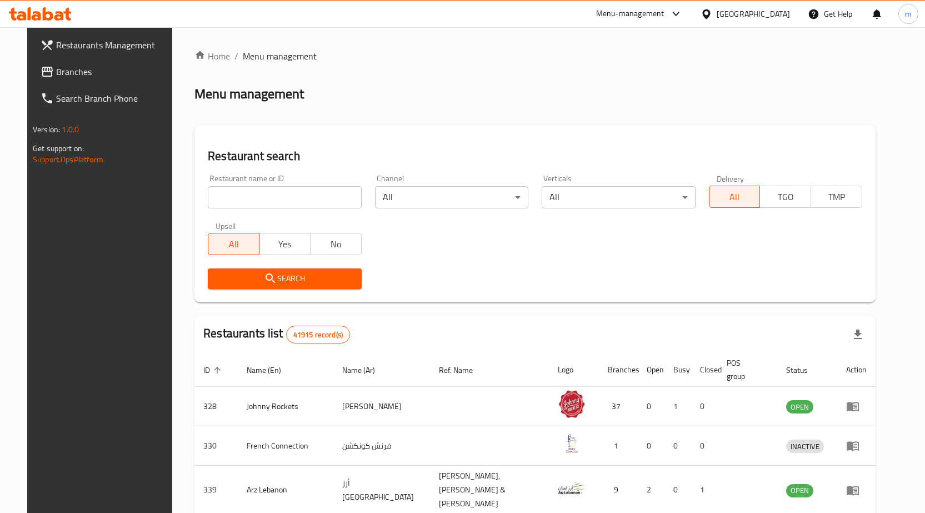
click at [88, 42] on span "Restaurants Management" at bounding box center [114, 44] width 117 height 13
click at [88, 66] on span "Branches" at bounding box center [114, 71] width 117 height 13
click at [72, 96] on span "Search Branch Phone" at bounding box center [109, 98] width 127 height 13
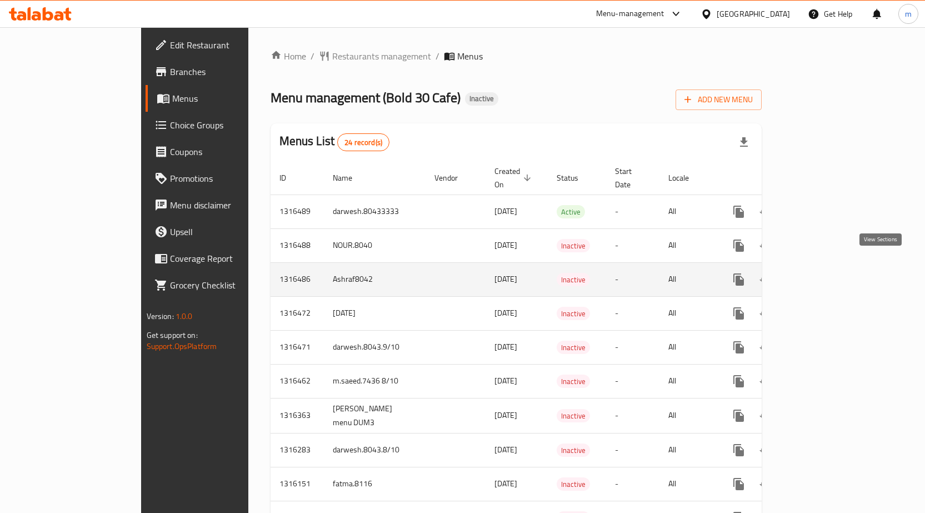
click at [824, 274] on icon "enhanced table" at bounding box center [819, 279] width 10 height 10
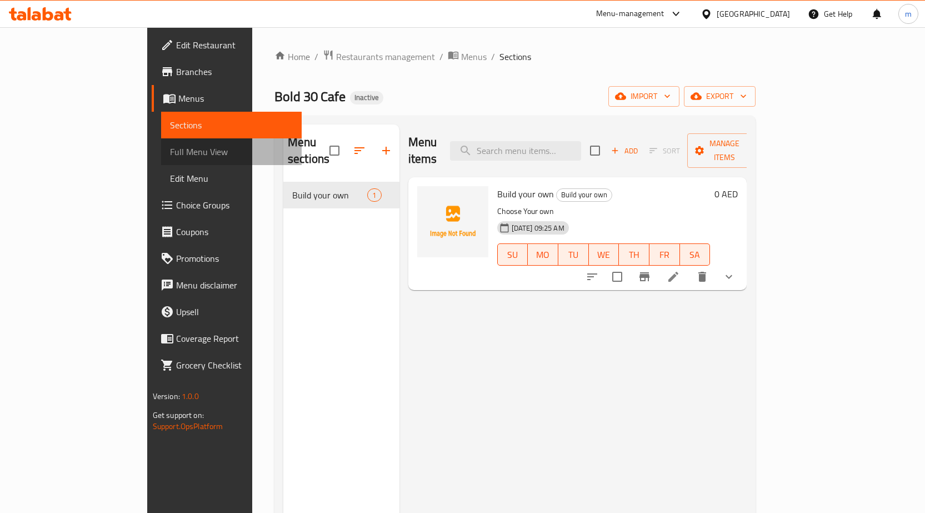
click at [170, 146] on span "Full Menu View" at bounding box center [231, 151] width 123 height 13
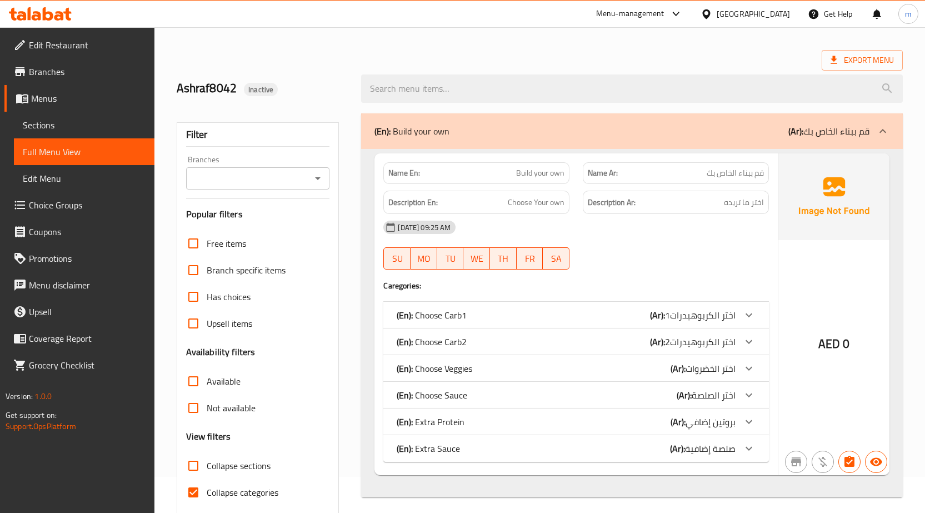
scroll to position [78, 0]
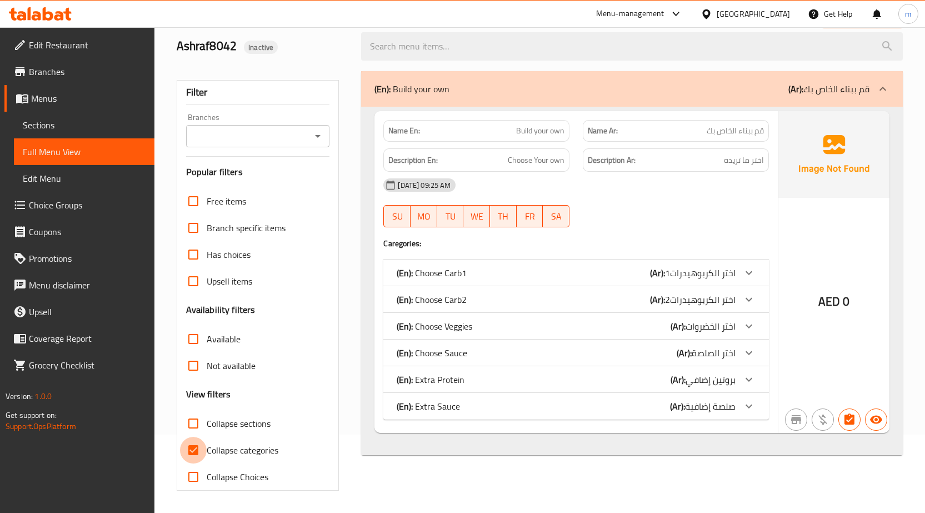
click at [190, 444] on input "Collapse categories" at bounding box center [193, 450] width 27 height 27
checkbox input "false"
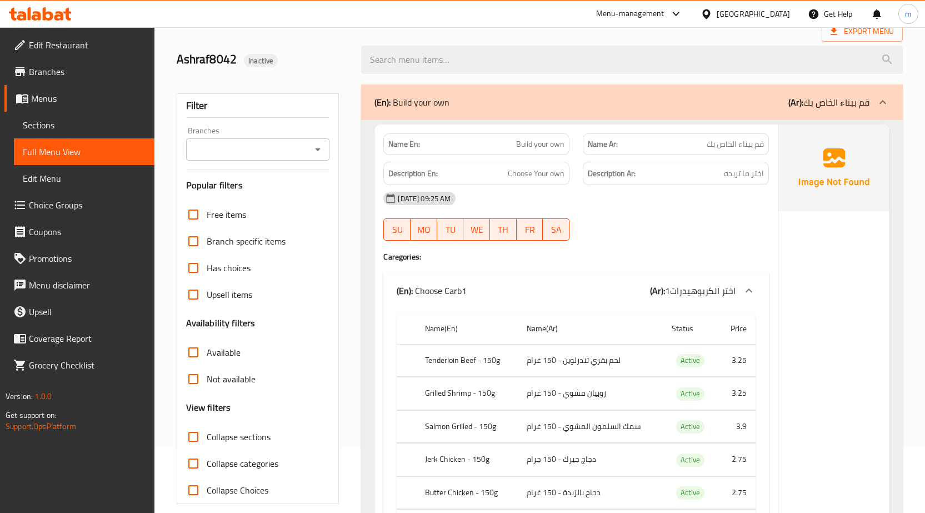
scroll to position [0, 0]
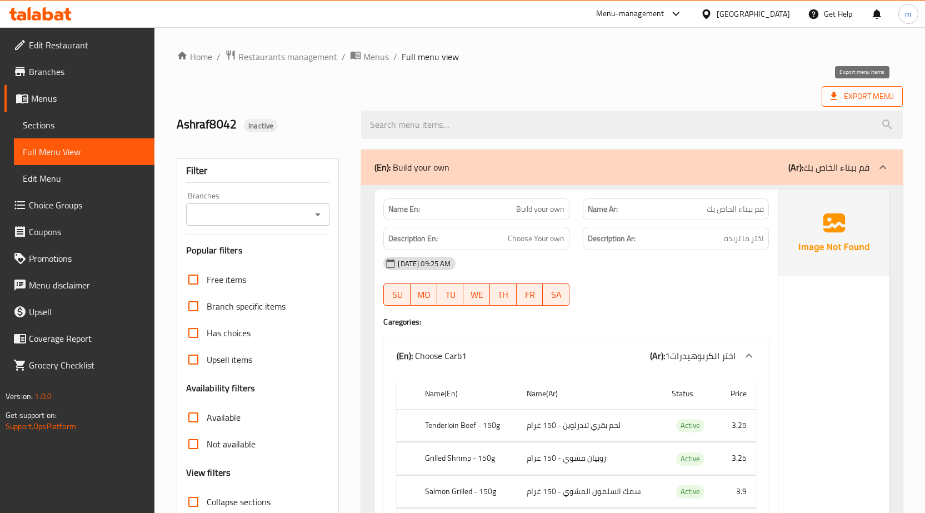
click at [860, 94] on span "Export Menu" at bounding box center [862, 96] width 63 height 14
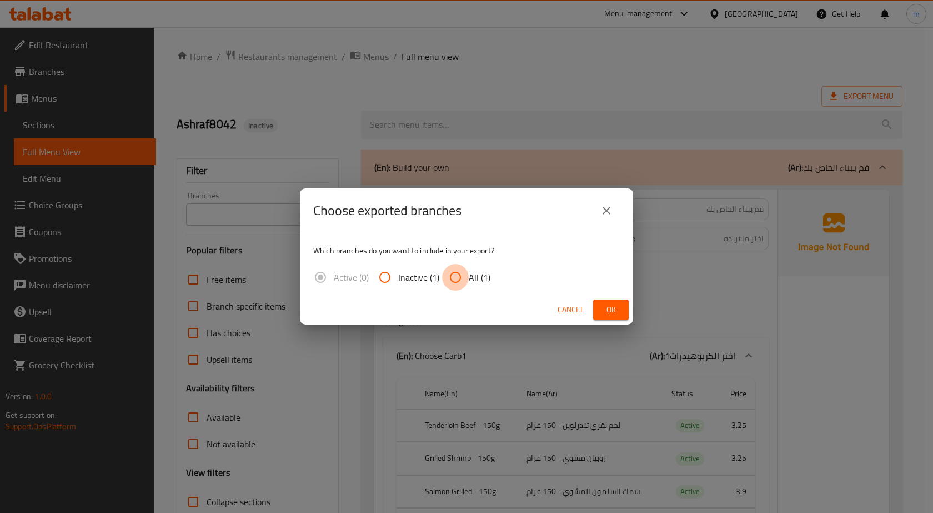
click at [454, 282] on input "All (1)" at bounding box center [455, 277] width 27 height 27
radio input "true"
click at [603, 306] on span "Ok" at bounding box center [611, 310] width 18 height 14
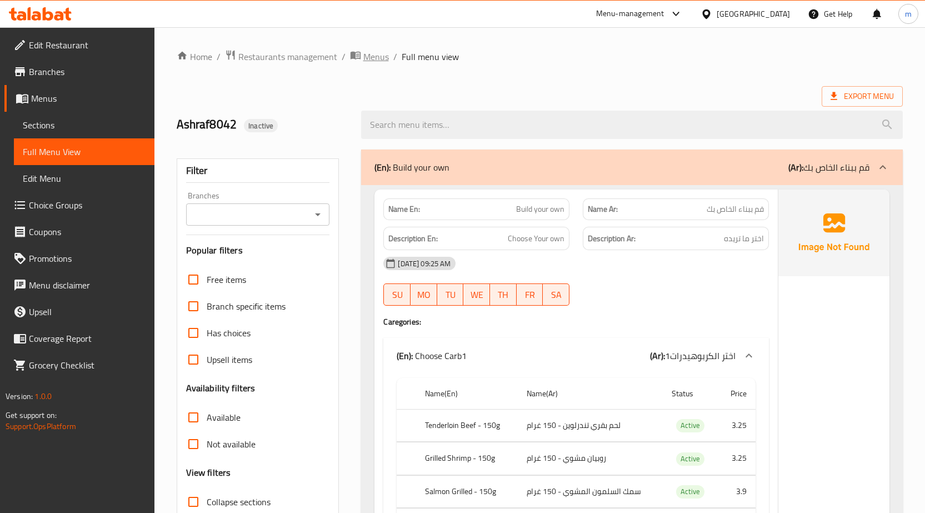
click at [376, 53] on span "Menus" at bounding box center [376, 56] width 26 height 13
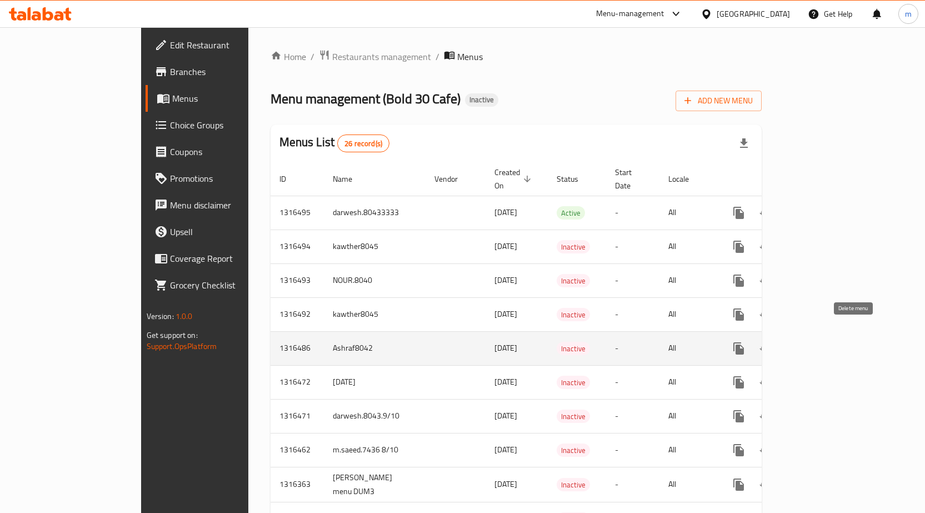
click at [796, 343] on icon "enhanced table" at bounding box center [792, 348] width 8 height 10
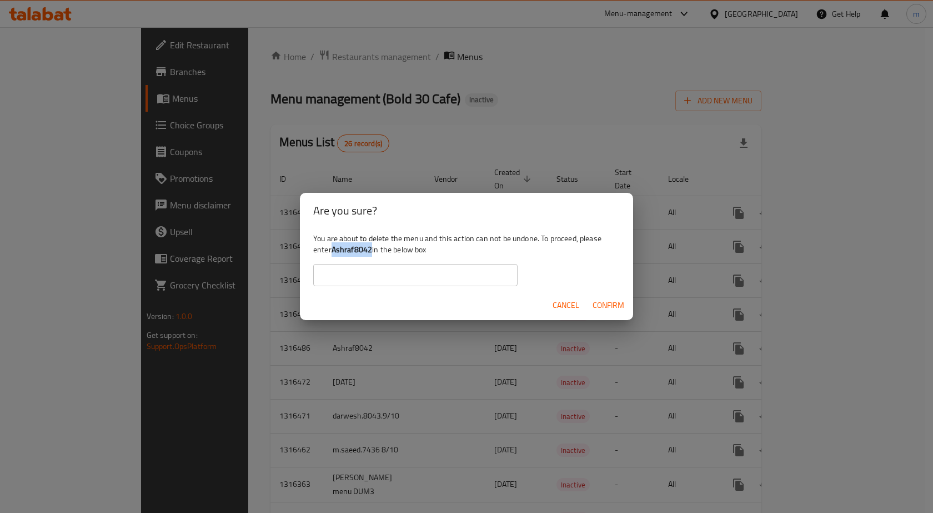
drag, startPoint x: 371, startPoint y: 249, endPoint x: 334, endPoint y: 256, distance: 37.7
click at [334, 256] on b "Ashraf8042" at bounding box center [352, 249] width 41 height 14
copy b "Ashraf8042"
click at [348, 277] on input "text" at bounding box center [415, 275] width 204 height 22
paste input "Ashraf8042"
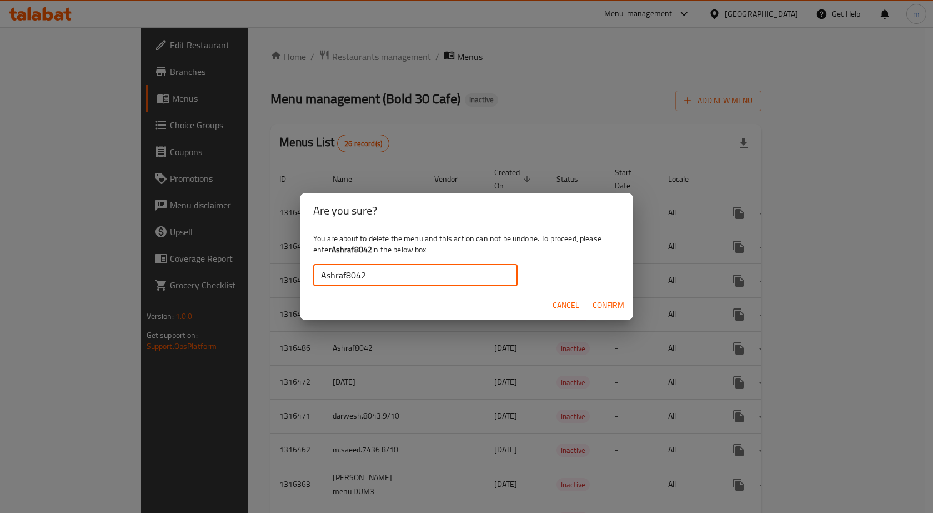
type input "Ashraf8042"
click at [606, 302] on span "Confirm" at bounding box center [609, 305] width 32 height 14
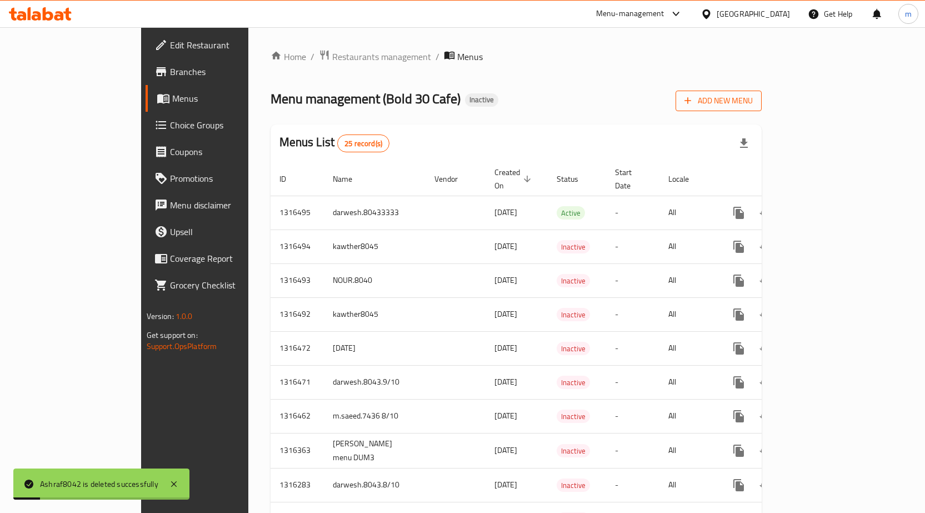
click at [753, 98] on span "Add New Menu" at bounding box center [719, 101] width 68 height 14
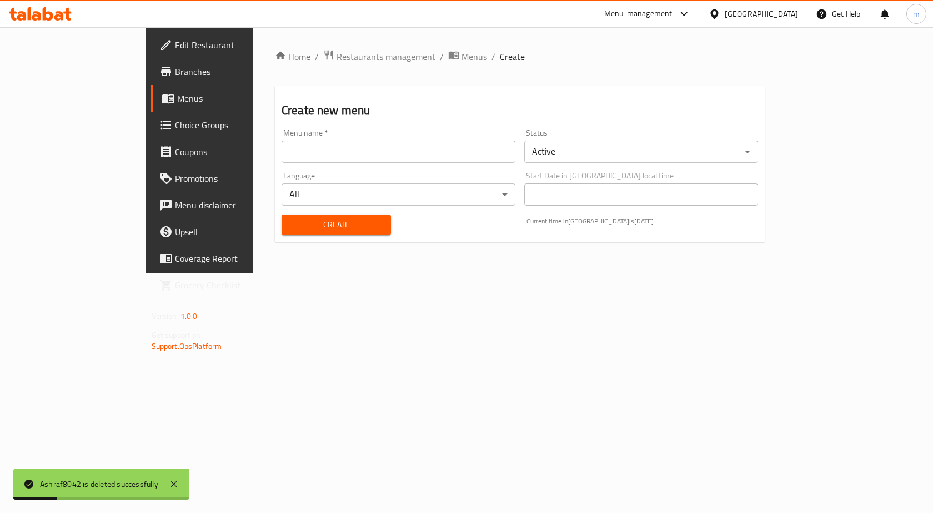
click at [417, 152] on input "text" at bounding box center [399, 152] width 234 height 22
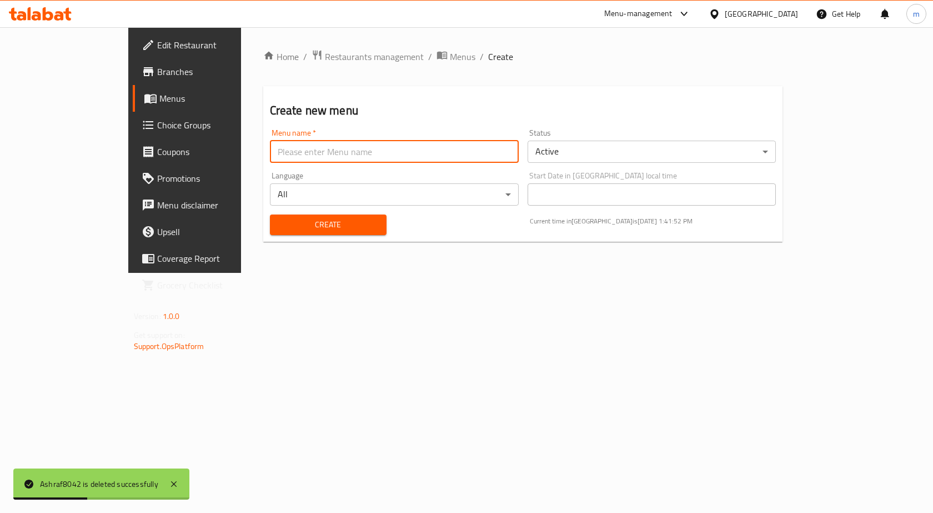
type input "Ashraf8042"
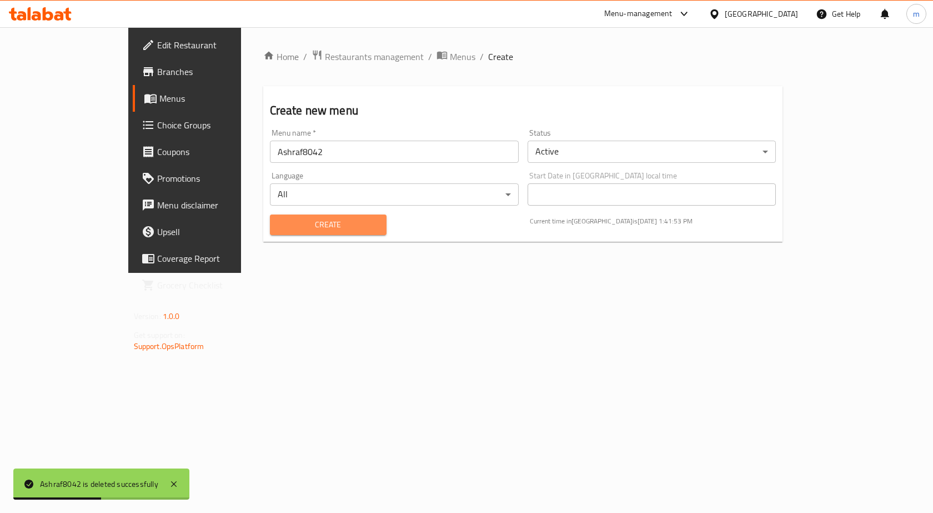
click at [301, 231] on span "Create" at bounding box center [328, 225] width 99 height 14
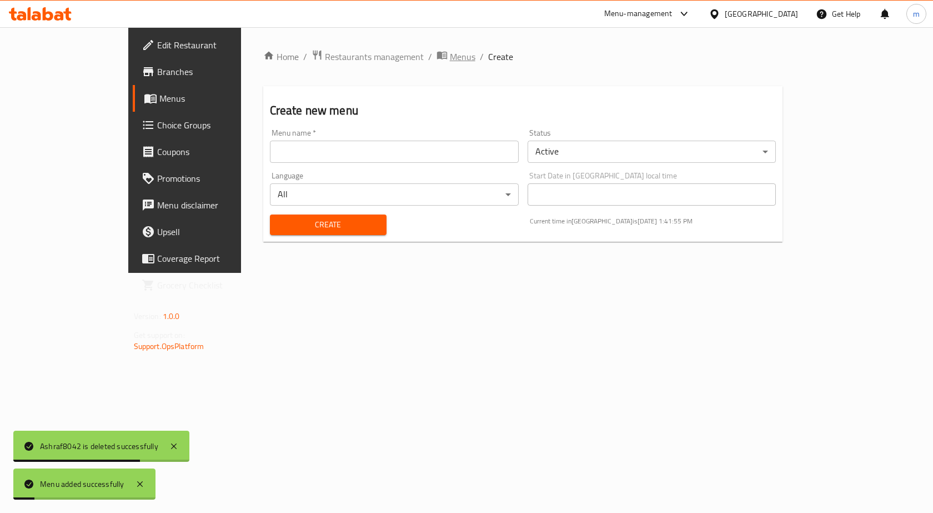
click at [437, 58] on icon "breadcrumb" at bounding box center [442, 54] width 11 height 11
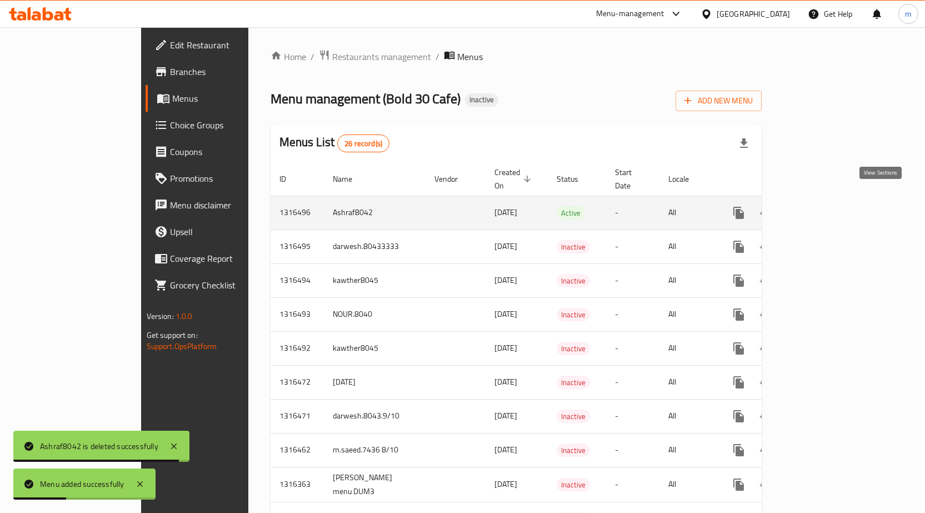
click at [824, 208] on icon "enhanced table" at bounding box center [819, 213] width 10 height 10
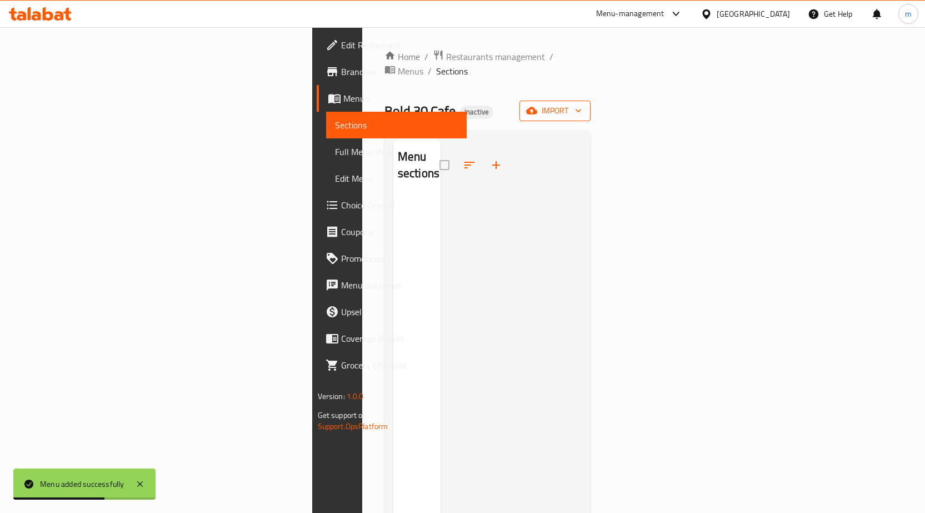
click at [582, 104] on span "import" at bounding box center [554, 111] width 53 height 14
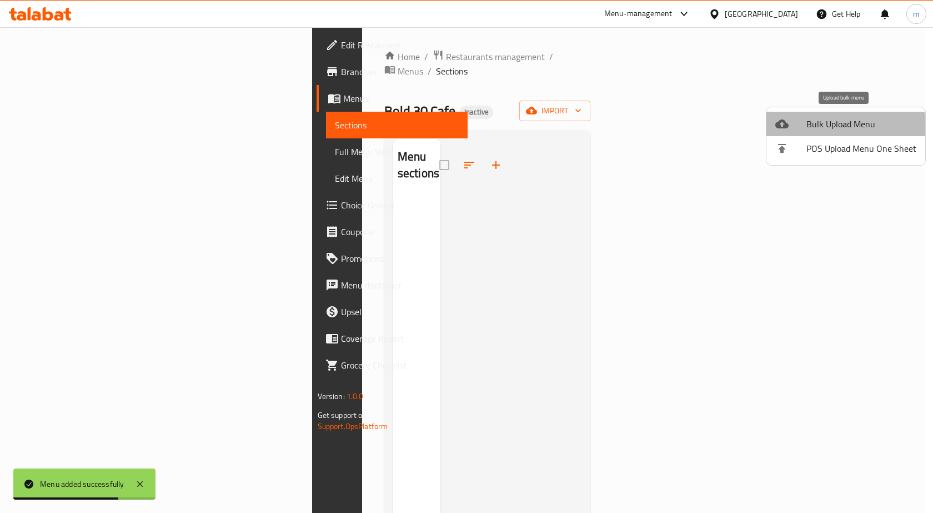
click at [836, 127] on span "Bulk Upload Menu" at bounding box center [862, 123] width 110 height 13
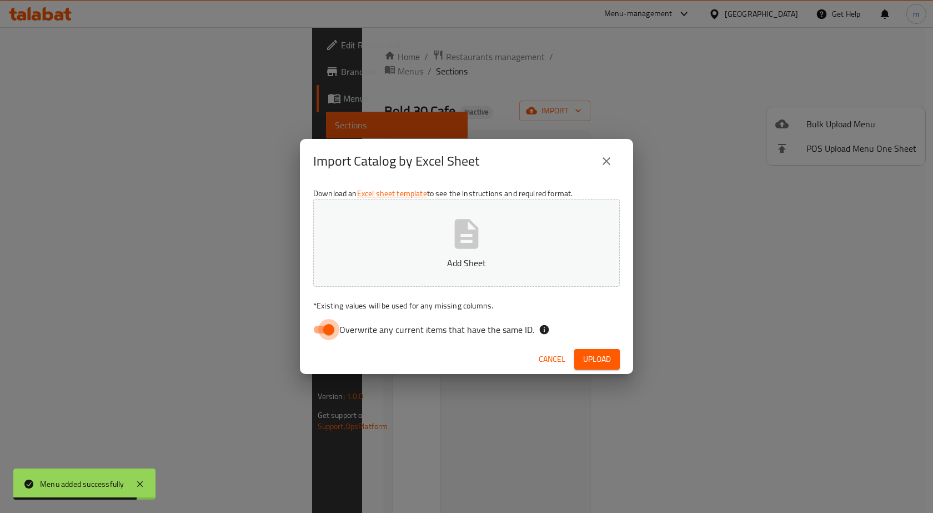
click at [331, 322] on input "Overwrite any current items that have the same ID." at bounding box center [328, 329] width 63 height 21
checkbox input "false"
click at [398, 247] on button "Add Sheet" at bounding box center [466, 243] width 307 height 88
click at [600, 355] on span "Upload" at bounding box center [597, 359] width 28 height 14
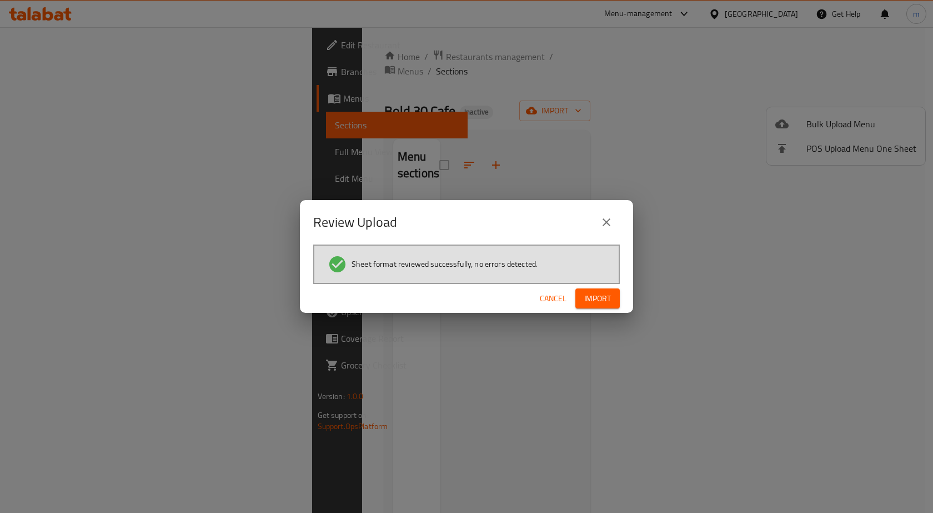
click at [607, 296] on span "Import" at bounding box center [597, 299] width 27 height 14
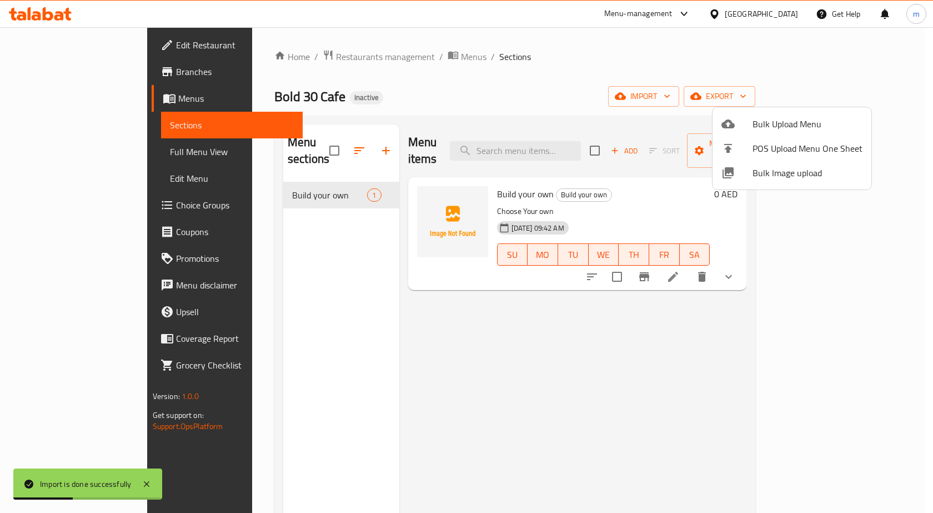
click at [94, 156] on div at bounding box center [466, 256] width 933 height 513
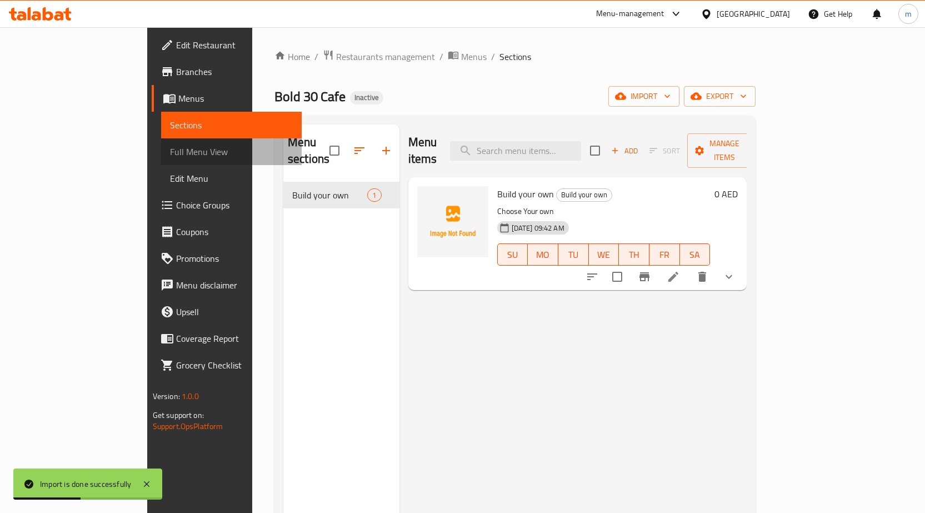
click at [170, 156] on span "Full Menu View" at bounding box center [231, 151] width 123 height 13
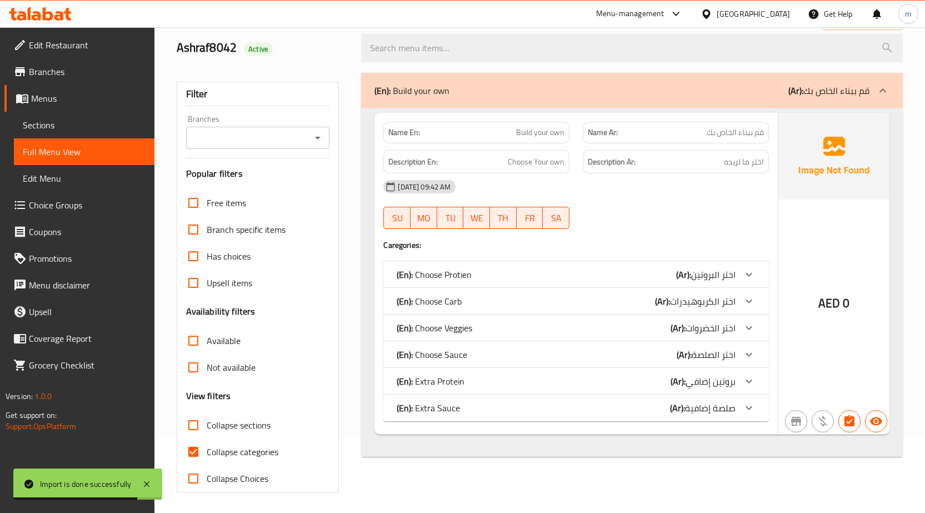
scroll to position [78, 0]
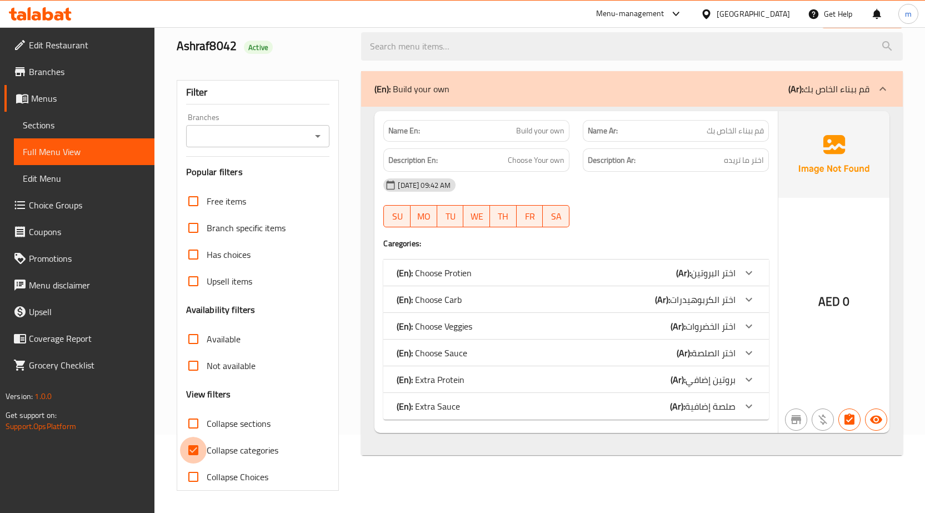
click at [197, 446] on input "Collapse categories" at bounding box center [193, 450] width 27 height 27
checkbox input "false"
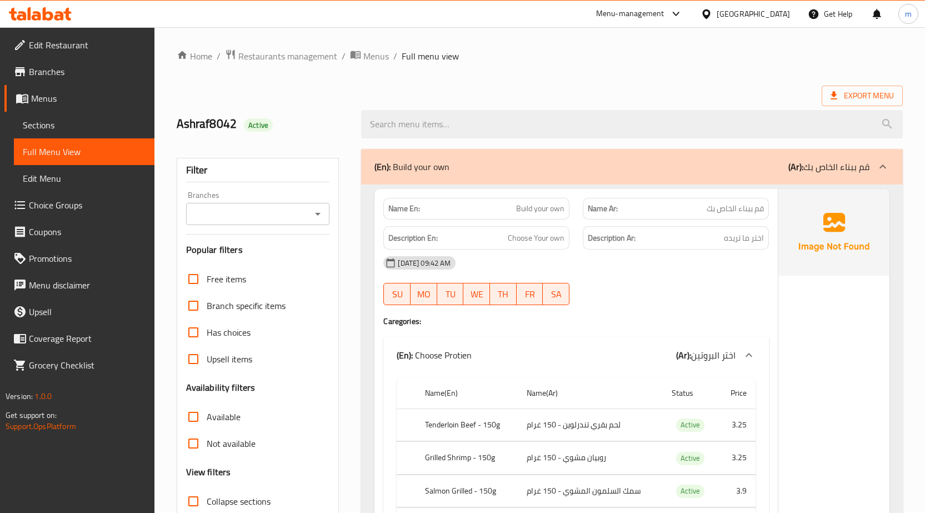
scroll to position [0, 0]
click at [841, 99] on span "Export Menu" at bounding box center [862, 96] width 63 height 14
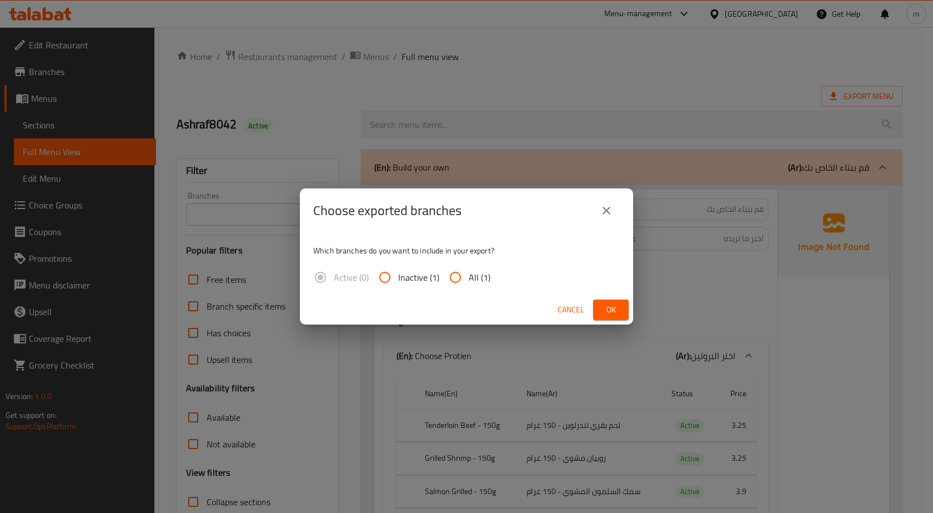
click at [455, 279] on input "All (1)" at bounding box center [455, 277] width 27 height 27
radio input "true"
click at [602, 313] on span "Ok" at bounding box center [611, 310] width 18 height 14
